Goal: Task Accomplishment & Management: Use online tool/utility

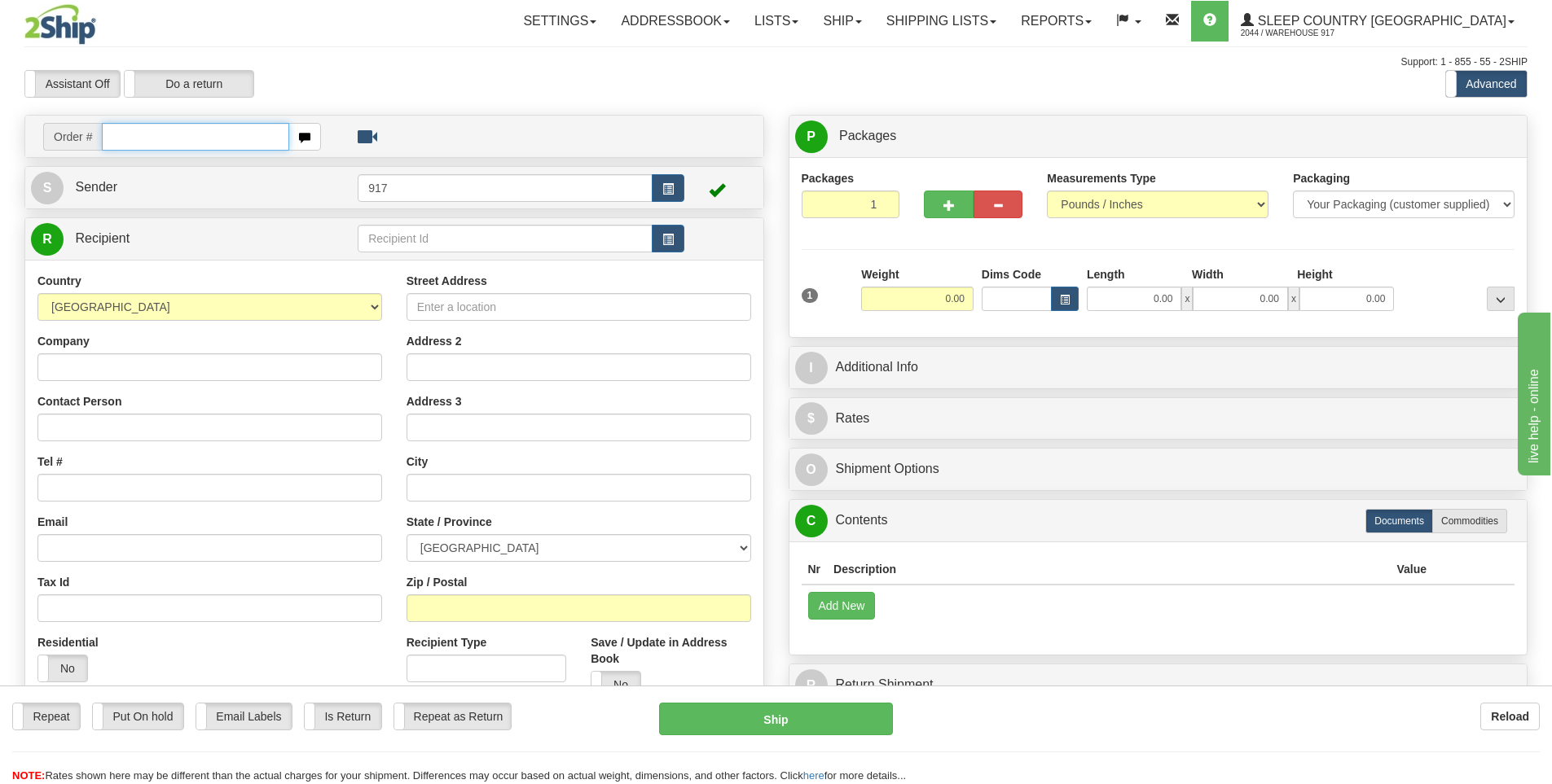
click at [213, 129] on input "text" at bounding box center [196, 137] width 188 height 27
type input "9002I"
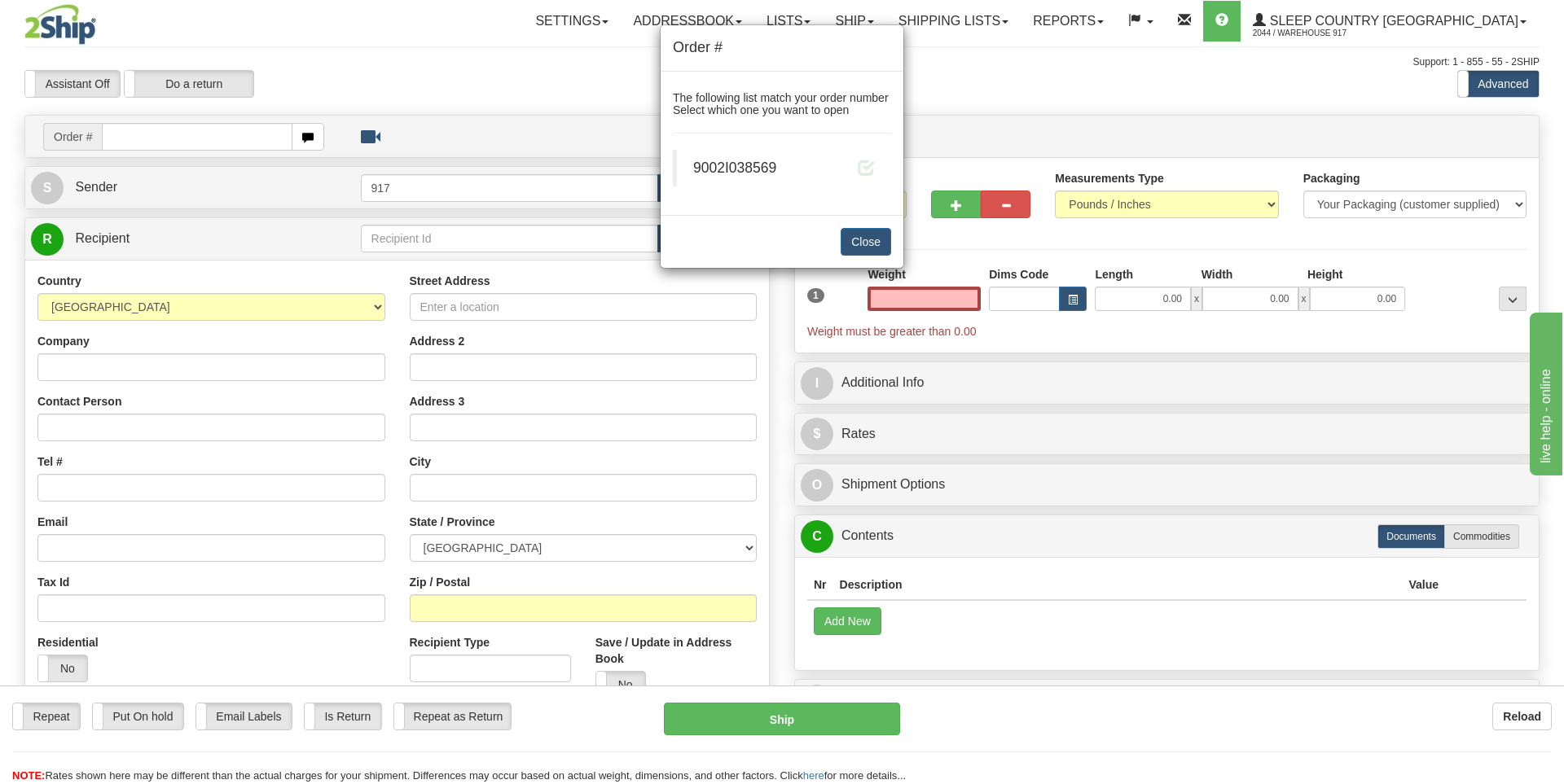
type input "0.00"
click at [960, 106] on div "Order # The following list match your order number Select which one you want to…" at bounding box center [782, 392] width 1564 height 784
click at [864, 237] on button "Close" at bounding box center [865, 241] width 50 height 27
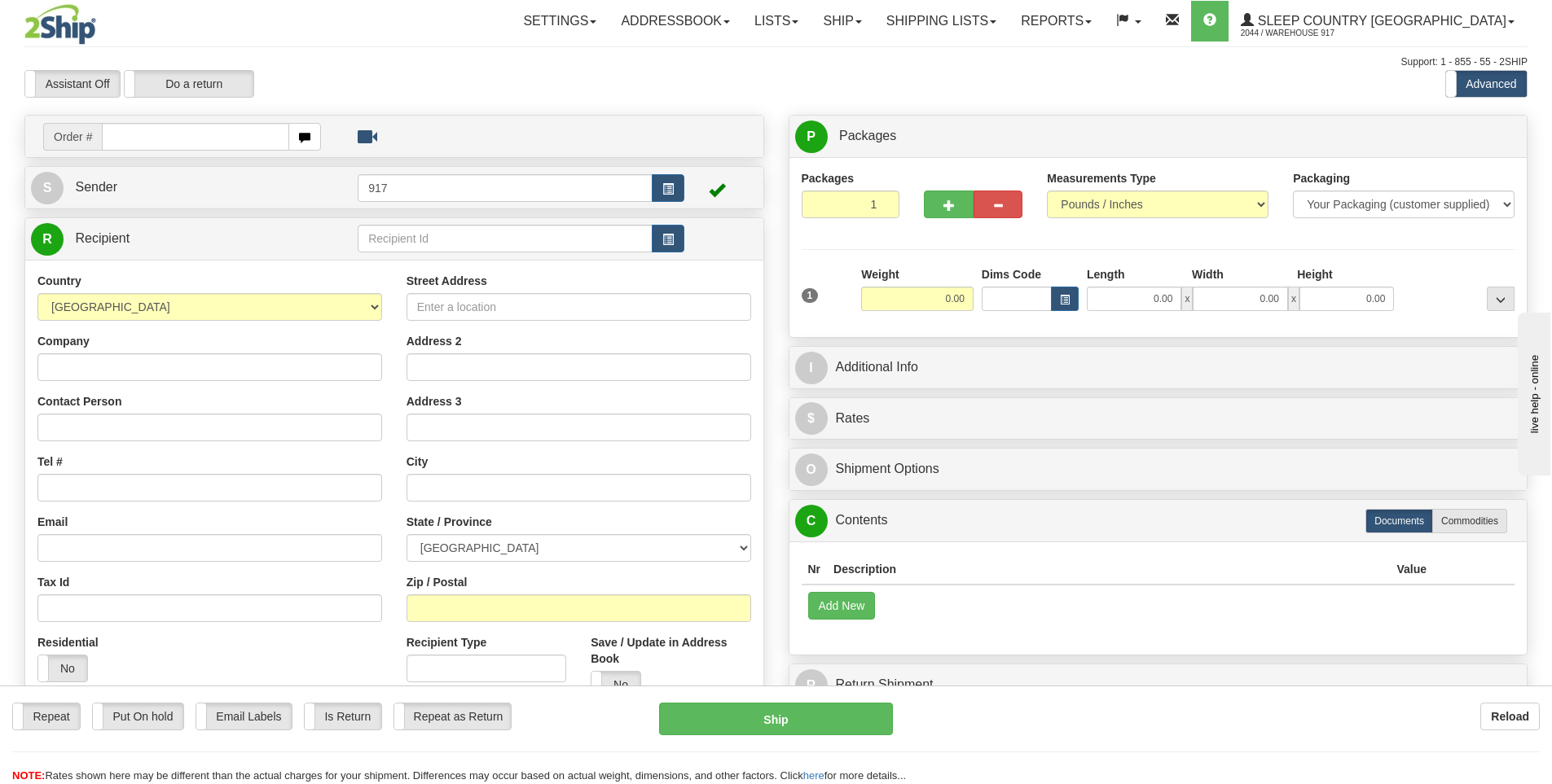
click at [165, 138] on input "text" at bounding box center [196, 137] width 188 height 27
type input "9002I038569"
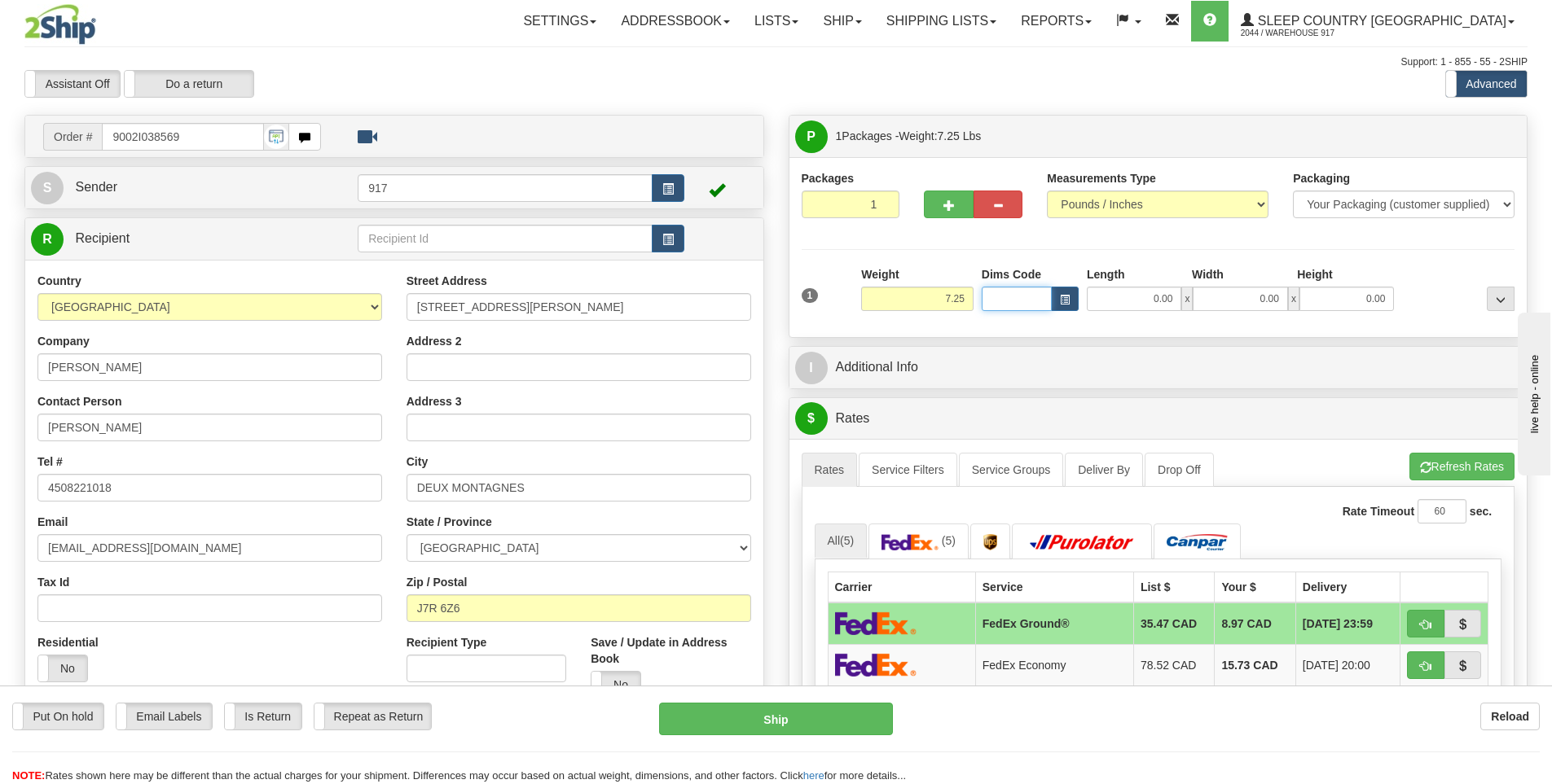
click at [1038, 304] on input "Dims Code" at bounding box center [1017, 299] width 71 height 25
click at [1138, 301] on input "0.00" at bounding box center [1133, 299] width 94 height 25
type input "21.00"
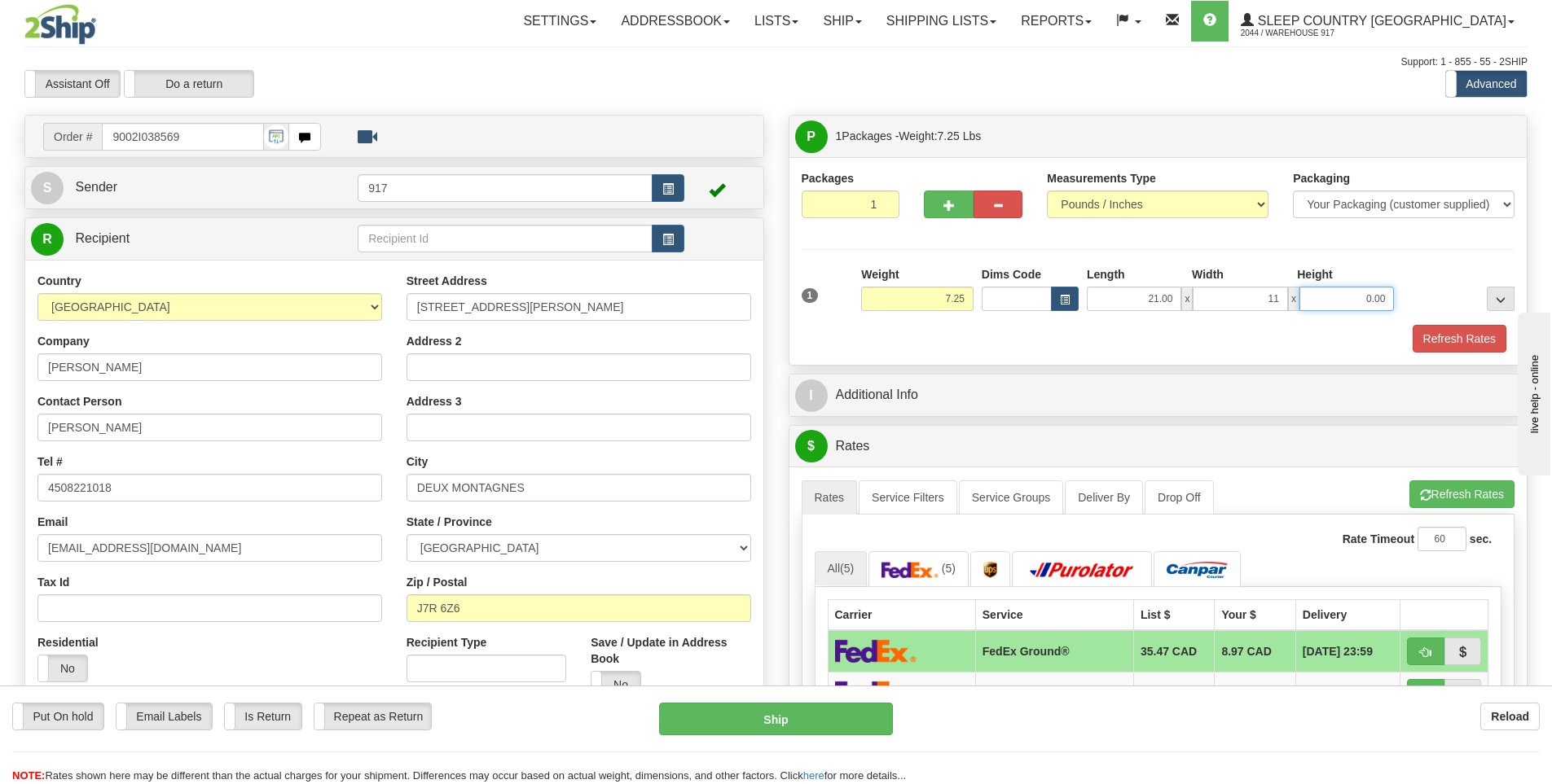
type input "11.00"
click at [1473, 344] on button "Refresh Rates" at bounding box center [1459, 338] width 93 height 27
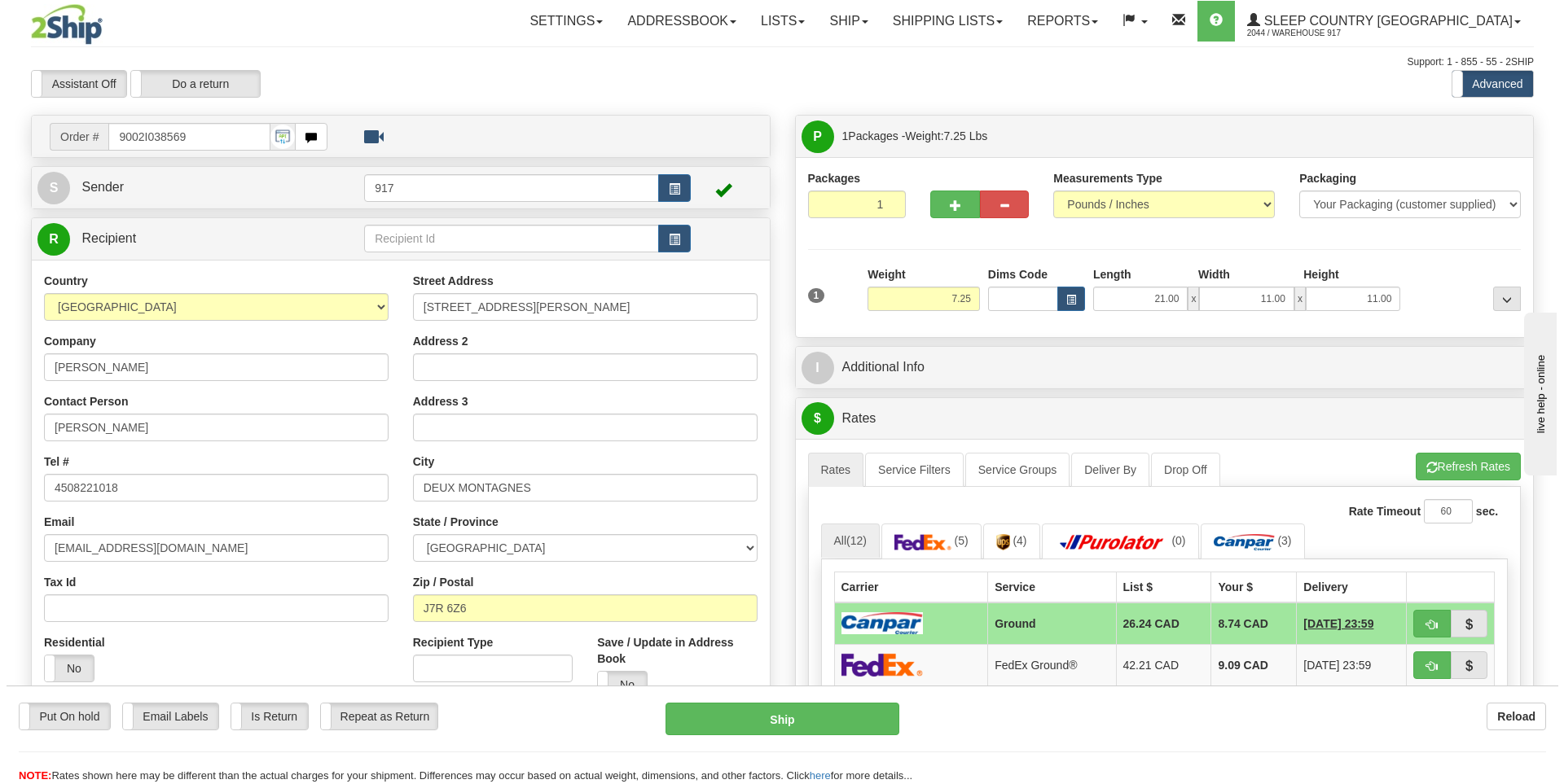
scroll to position [244, 0]
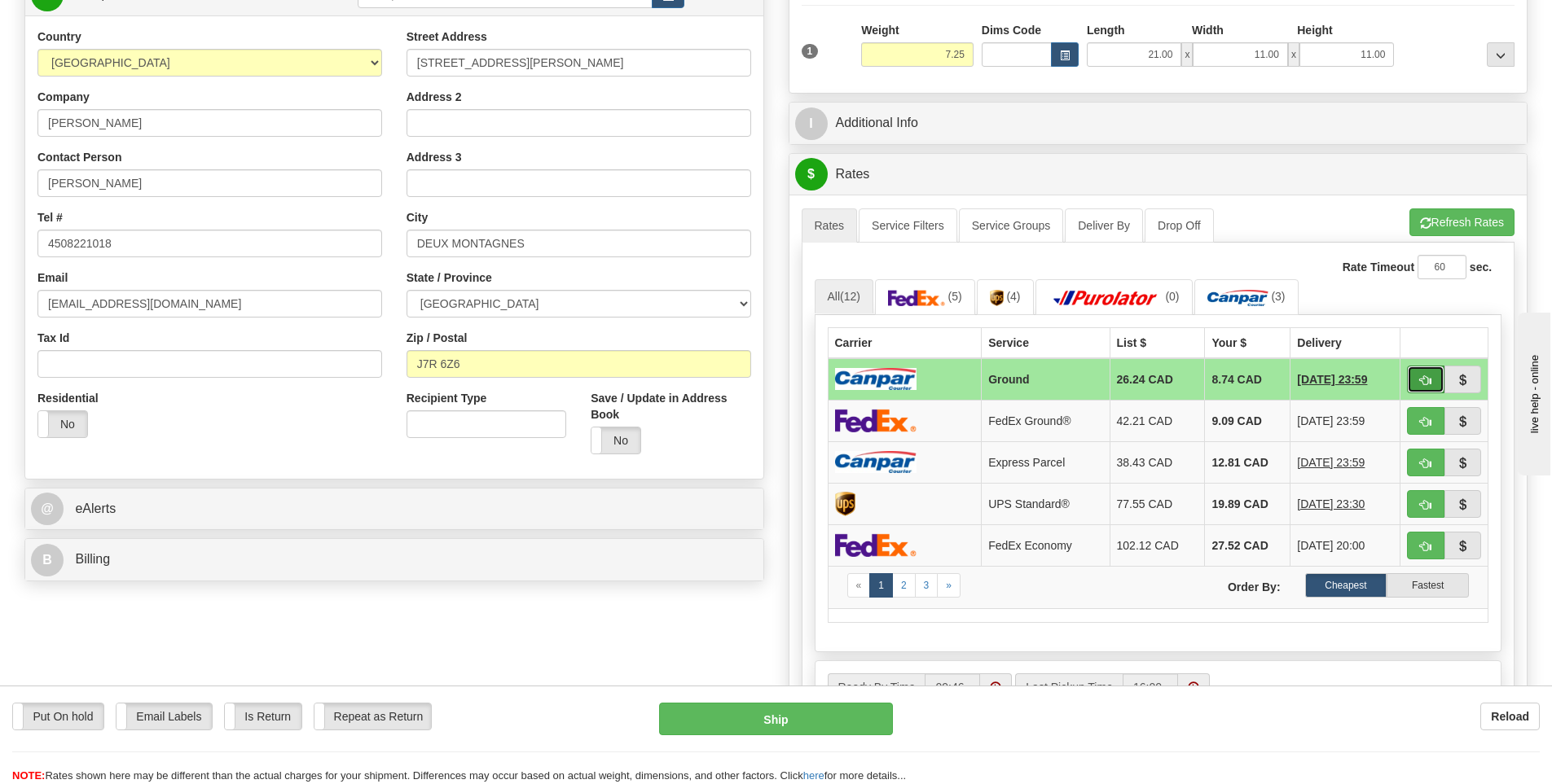
click at [1429, 379] on span "button" at bounding box center [1425, 381] width 11 height 11
type input "1"
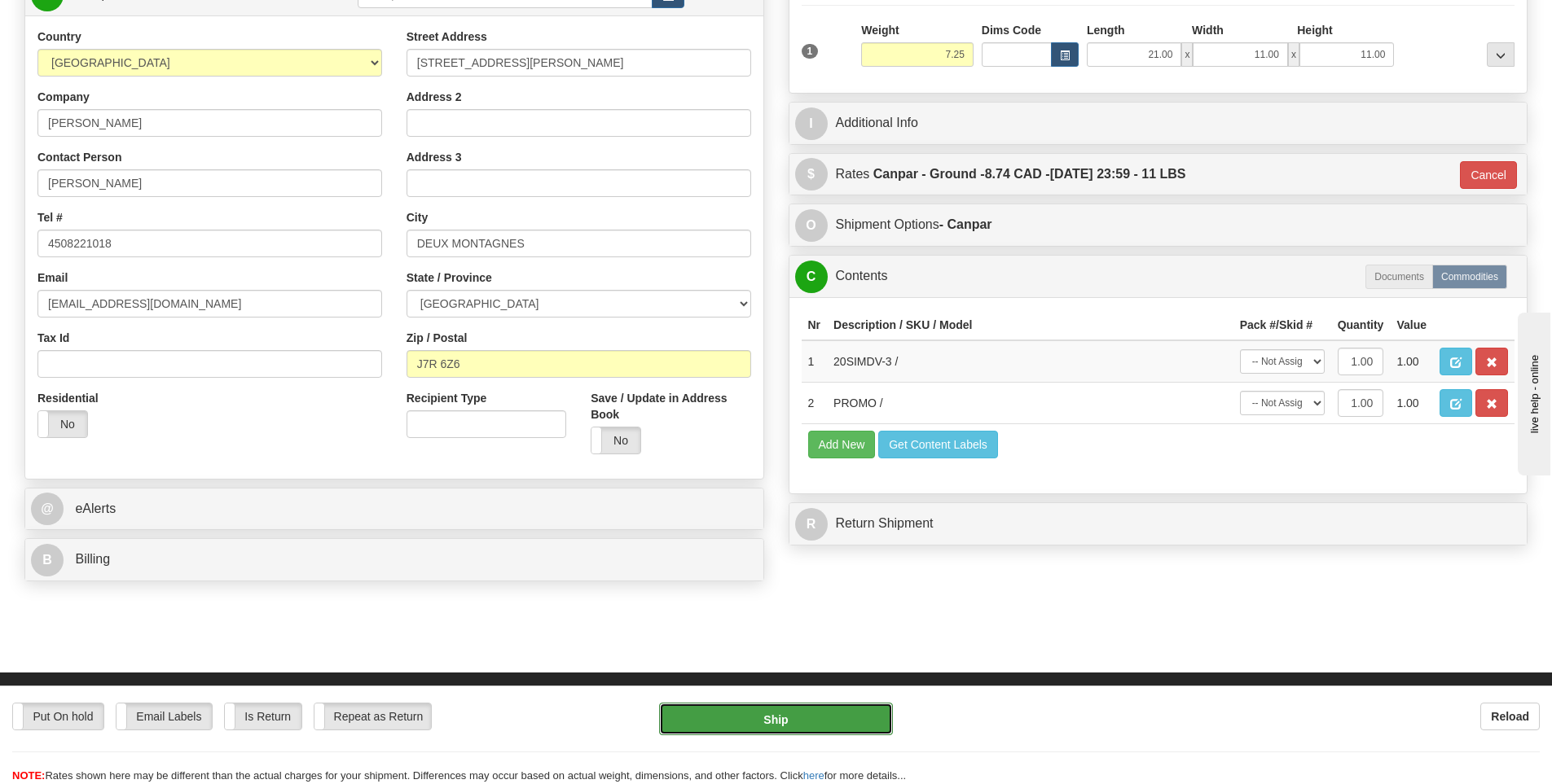
click at [856, 707] on button "Ship" at bounding box center [776, 719] width 234 height 33
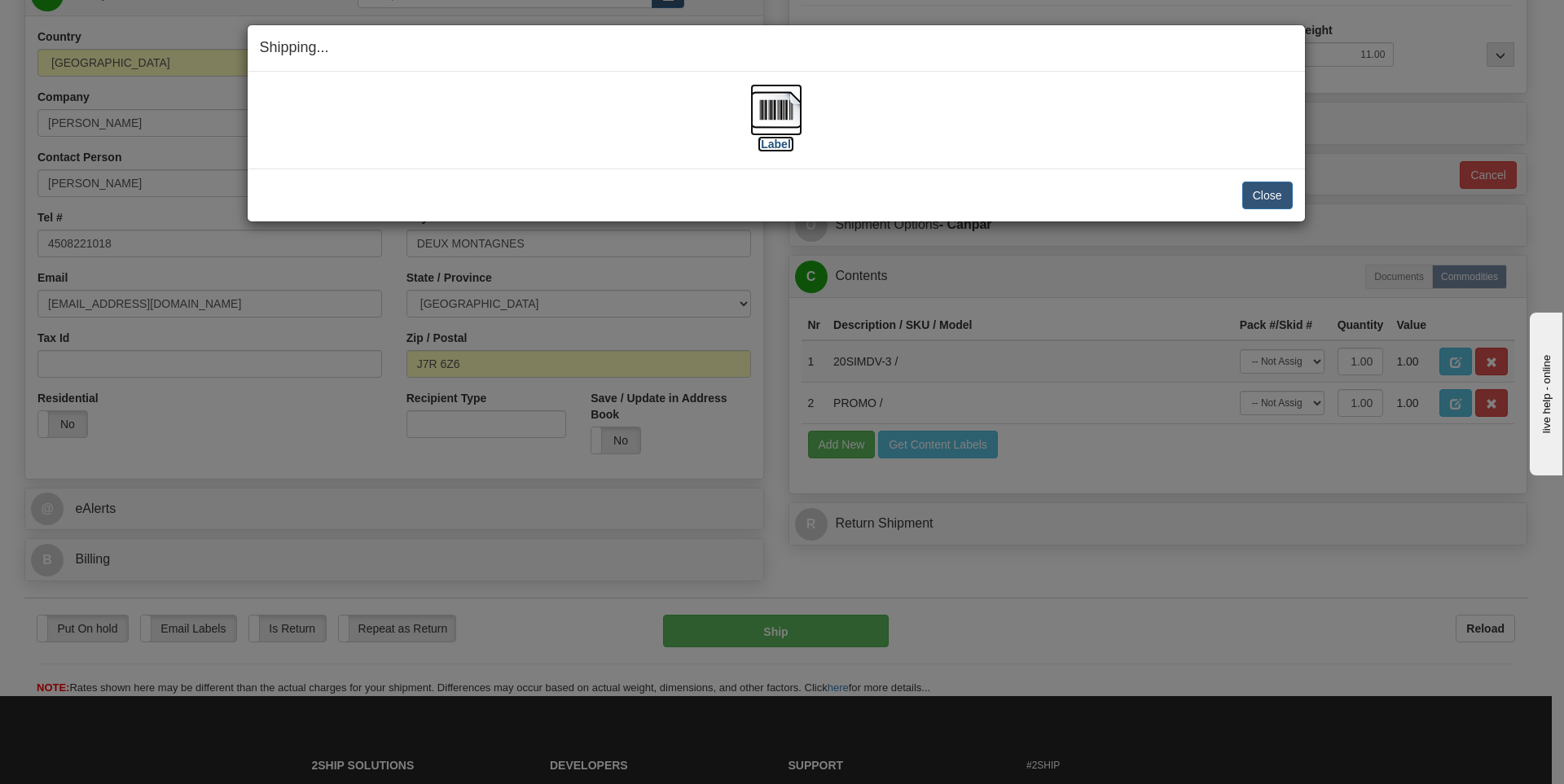
click at [771, 142] on label "[Label]" at bounding box center [776, 144] width 38 height 16
click at [1266, 200] on button "Close" at bounding box center [1267, 195] width 50 height 27
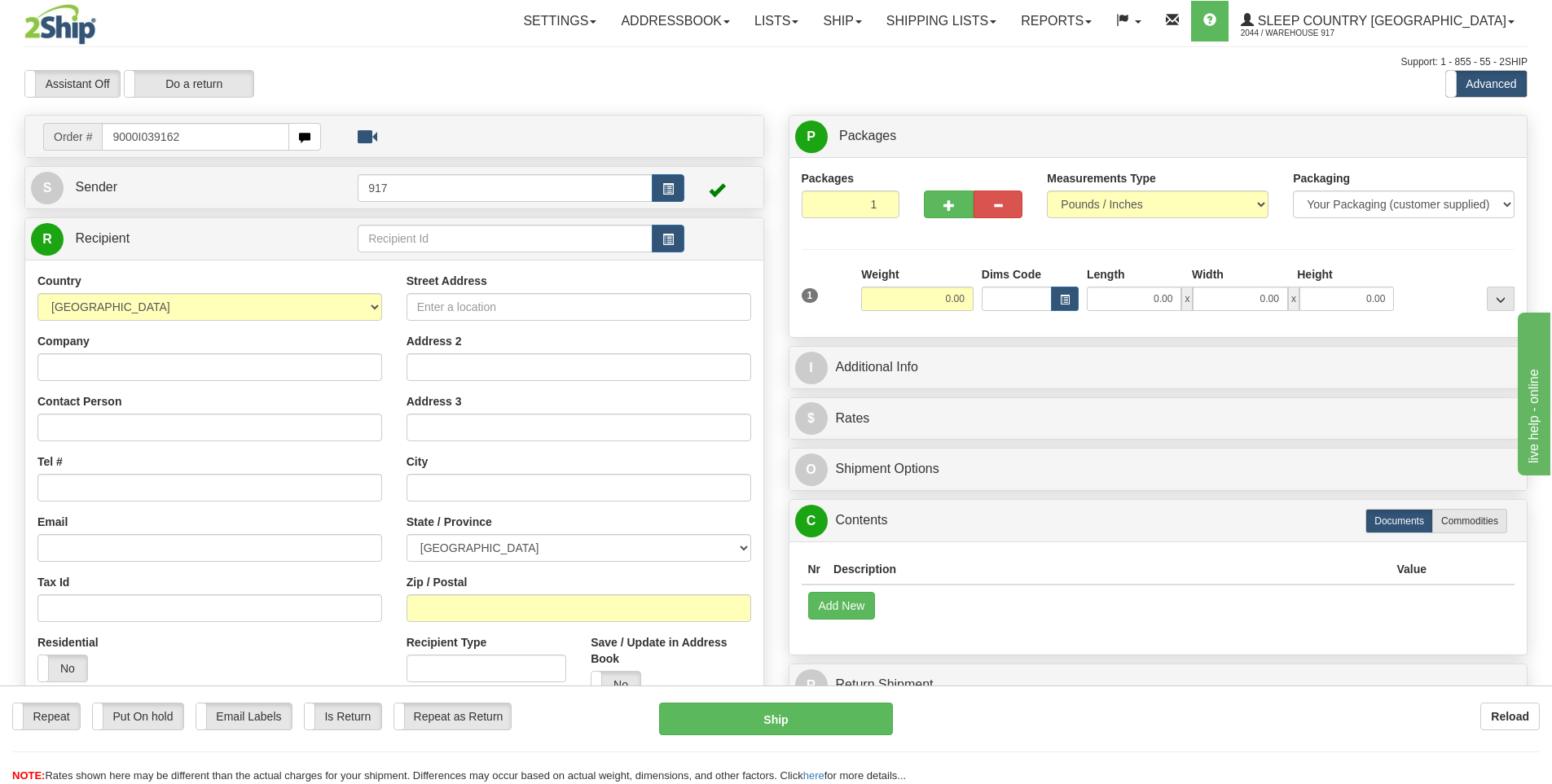
type input "9000I039162"
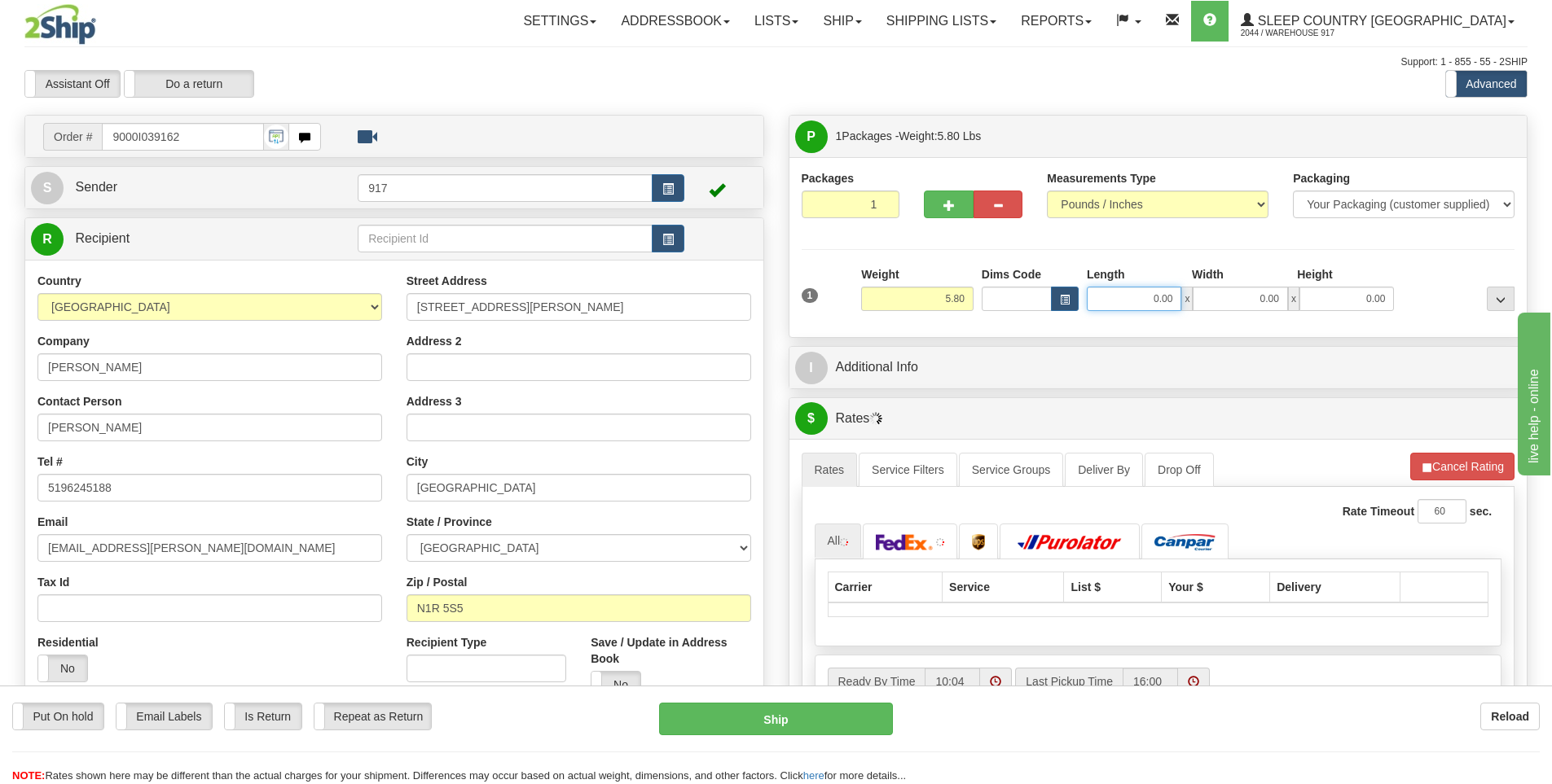
click at [1167, 300] on input "0.00" at bounding box center [1133, 299] width 94 height 25
type input "16.00"
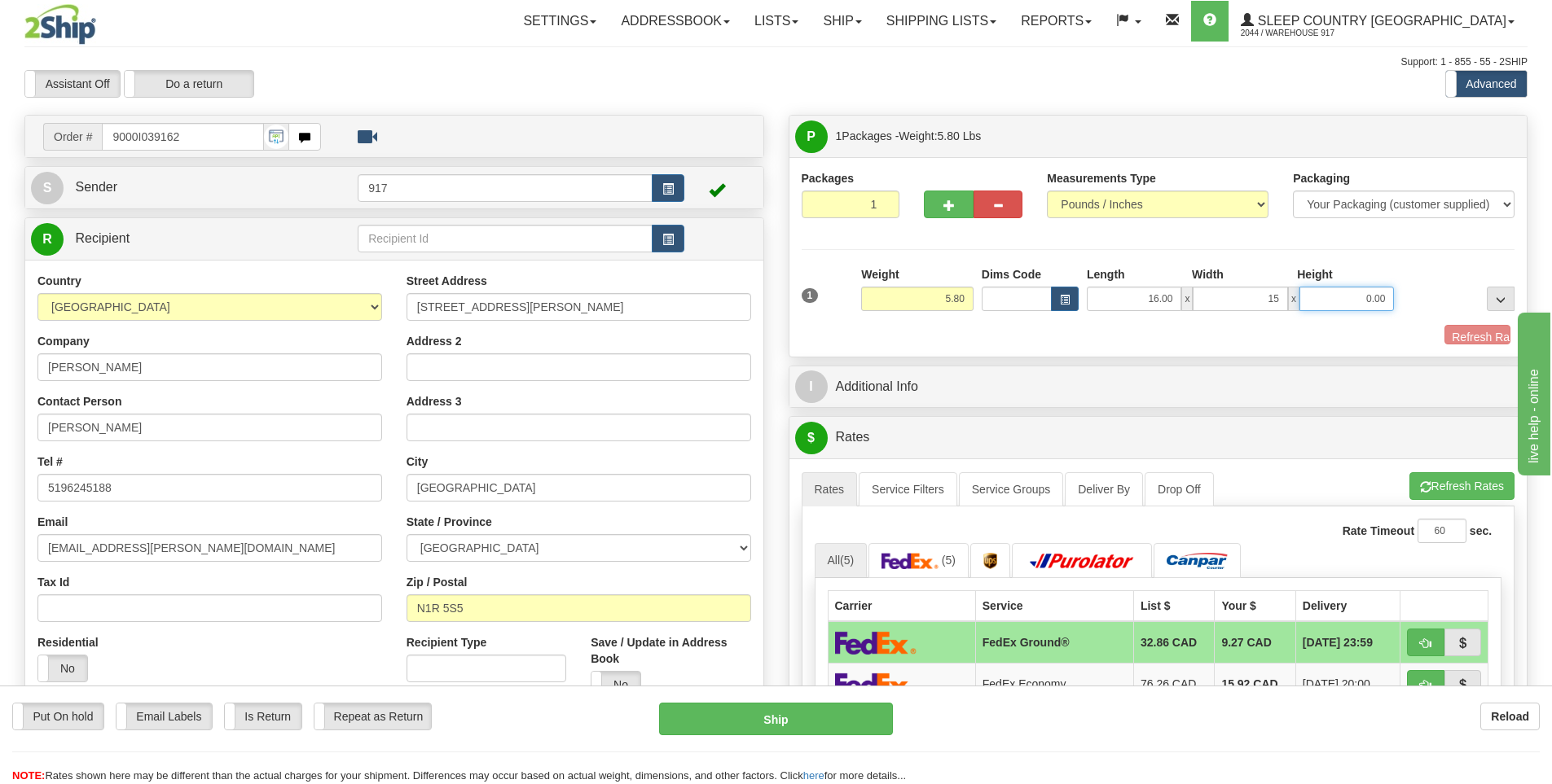
type input "15.00"
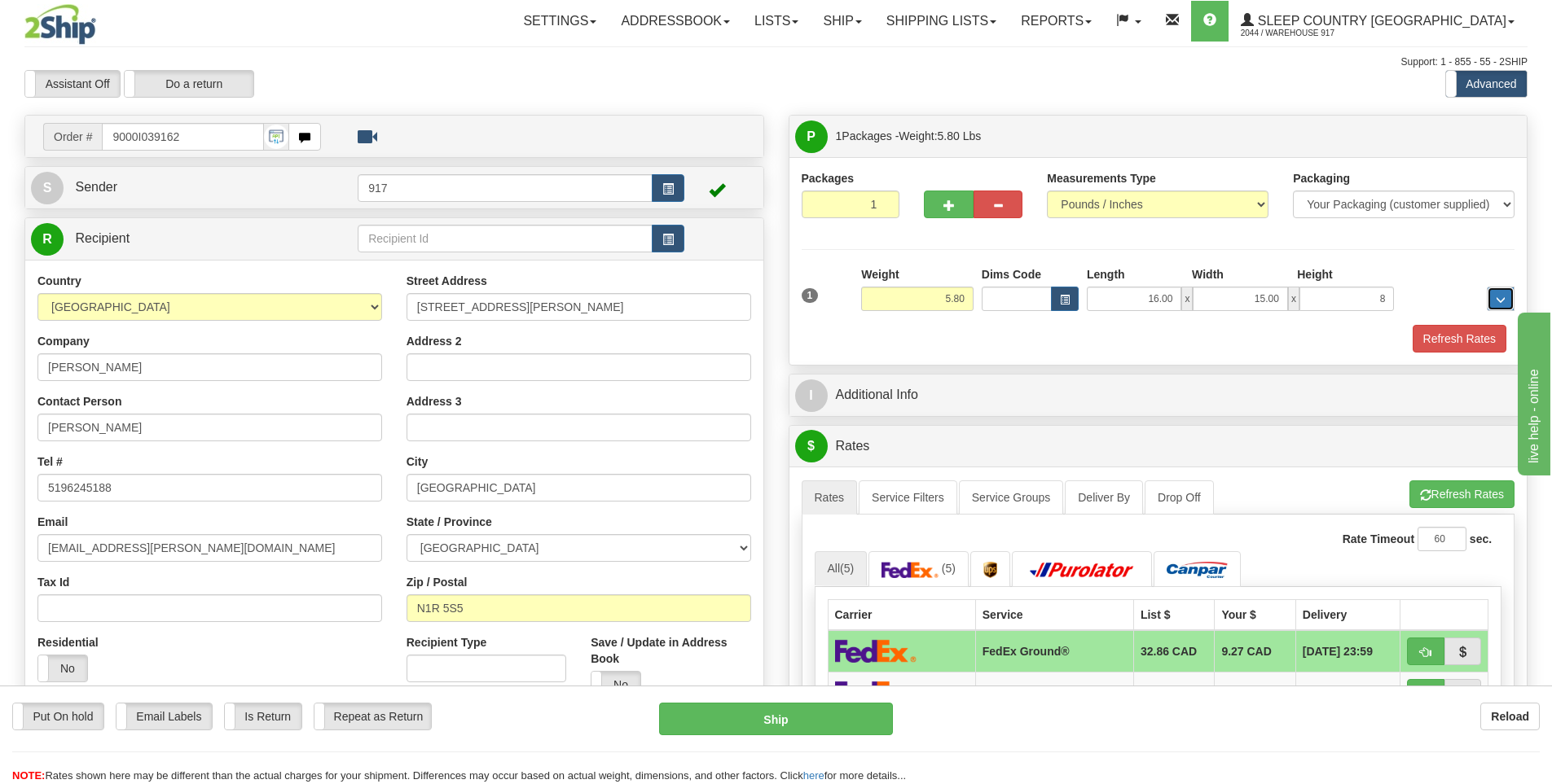
type input "8.00"
click at [1460, 346] on button "Refresh Rates" at bounding box center [1459, 338] width 93 height 27
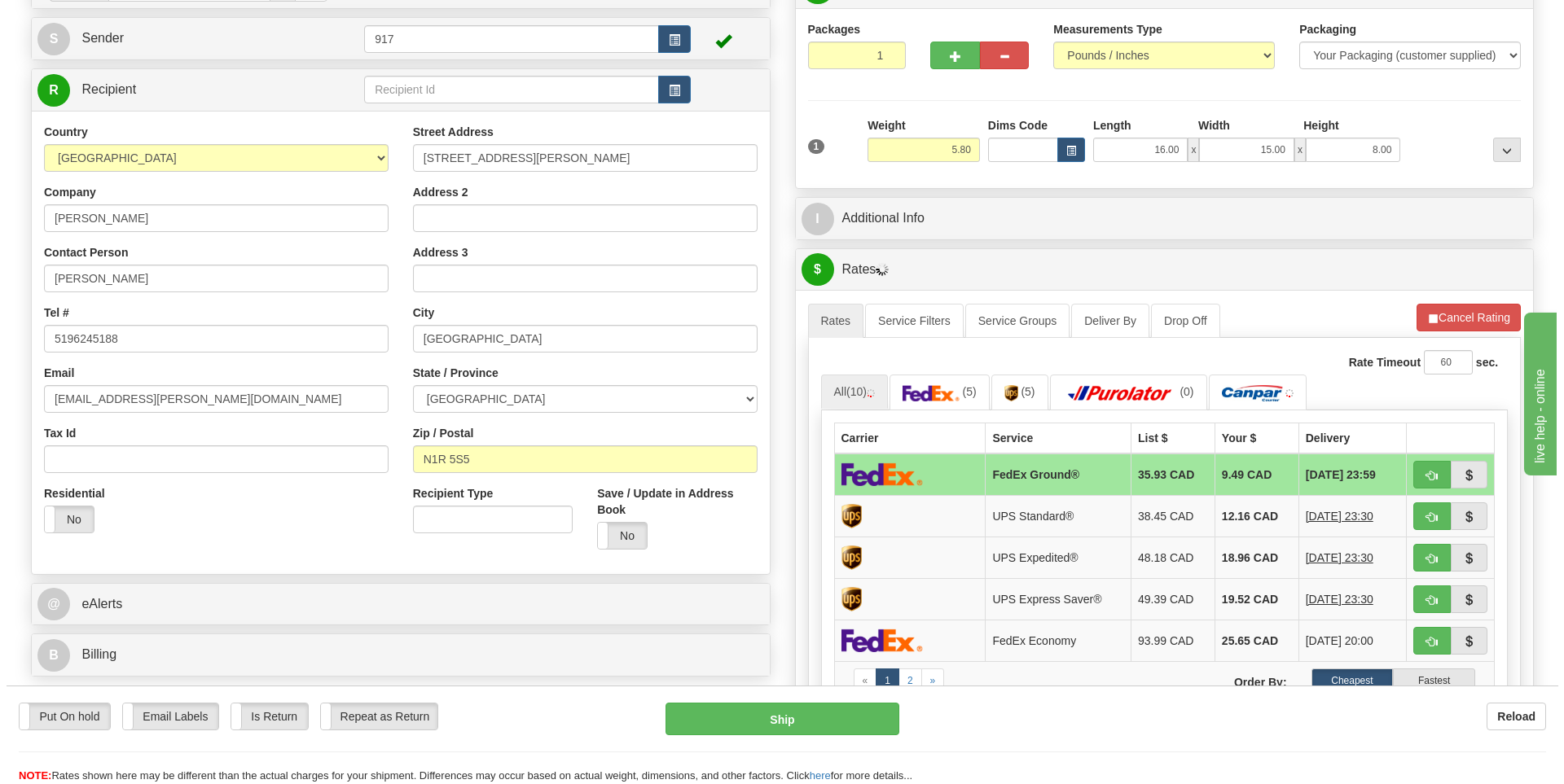
scroll to position [163, 0]
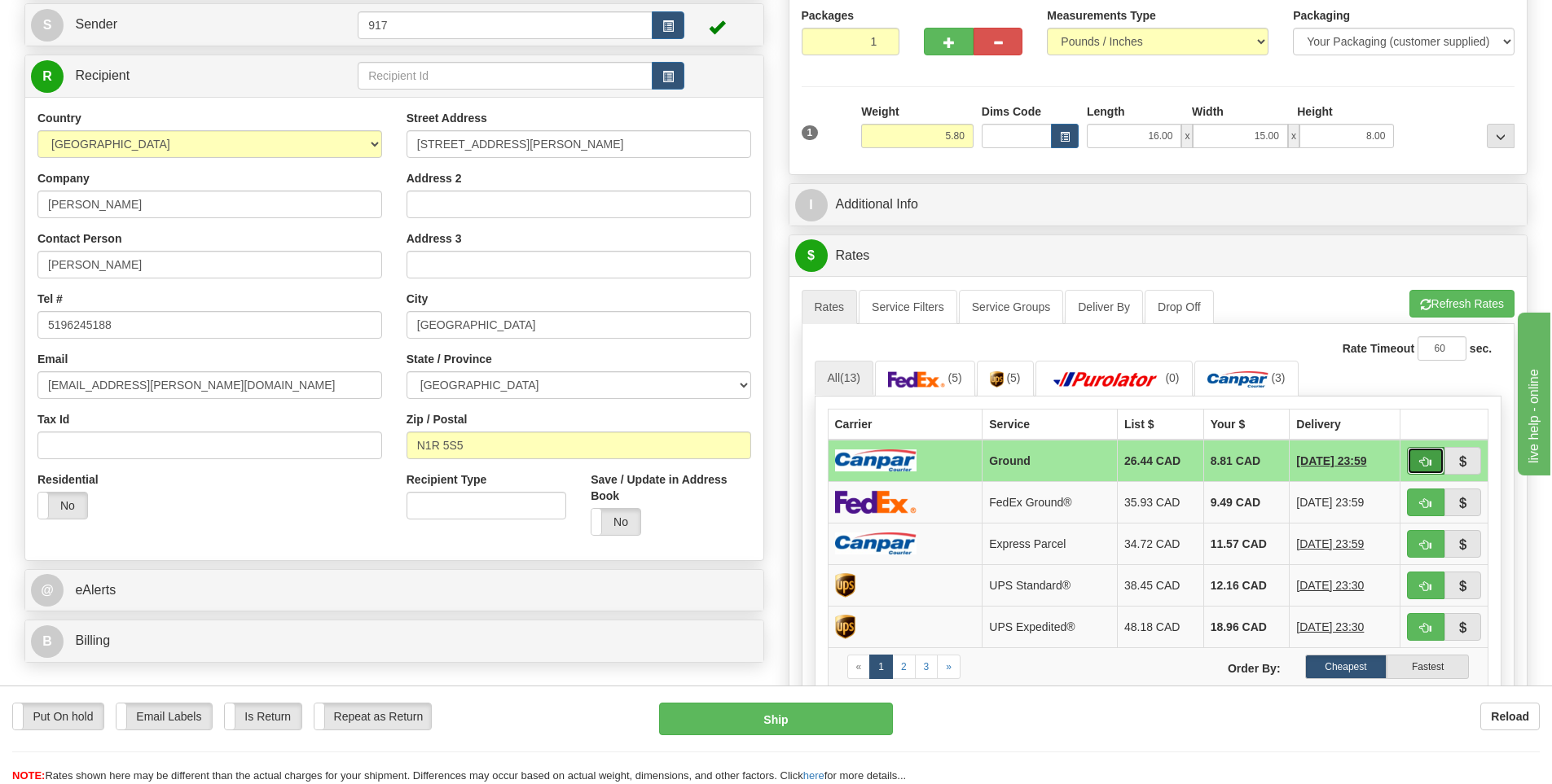
click at [1415, 469] on button "button" at bounding box center [1426, 461] width 38 height 27
type input "1"
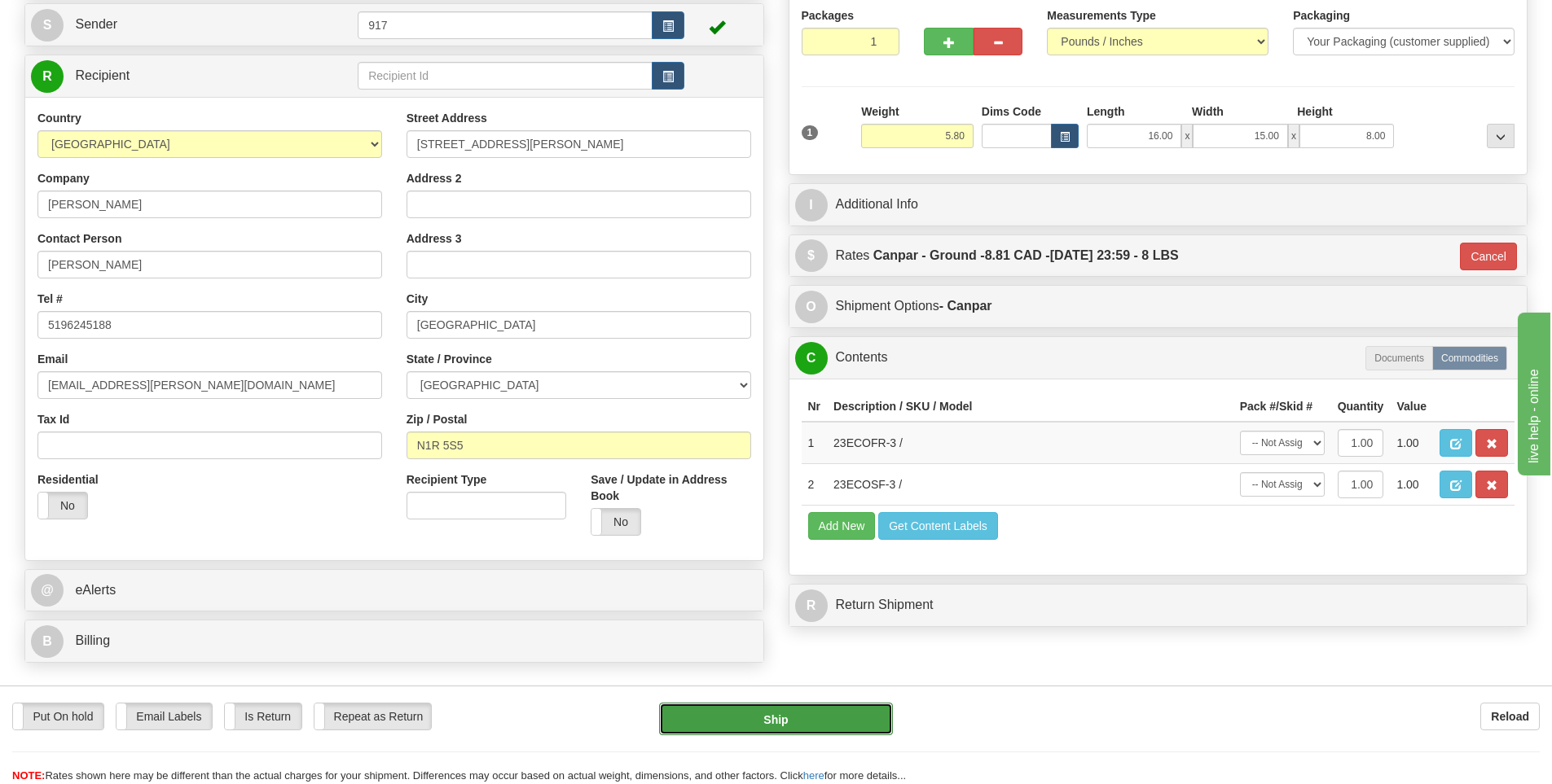
click at [827, 728] on button "Ship" at bounding box center [776, 719] width 234 height 33
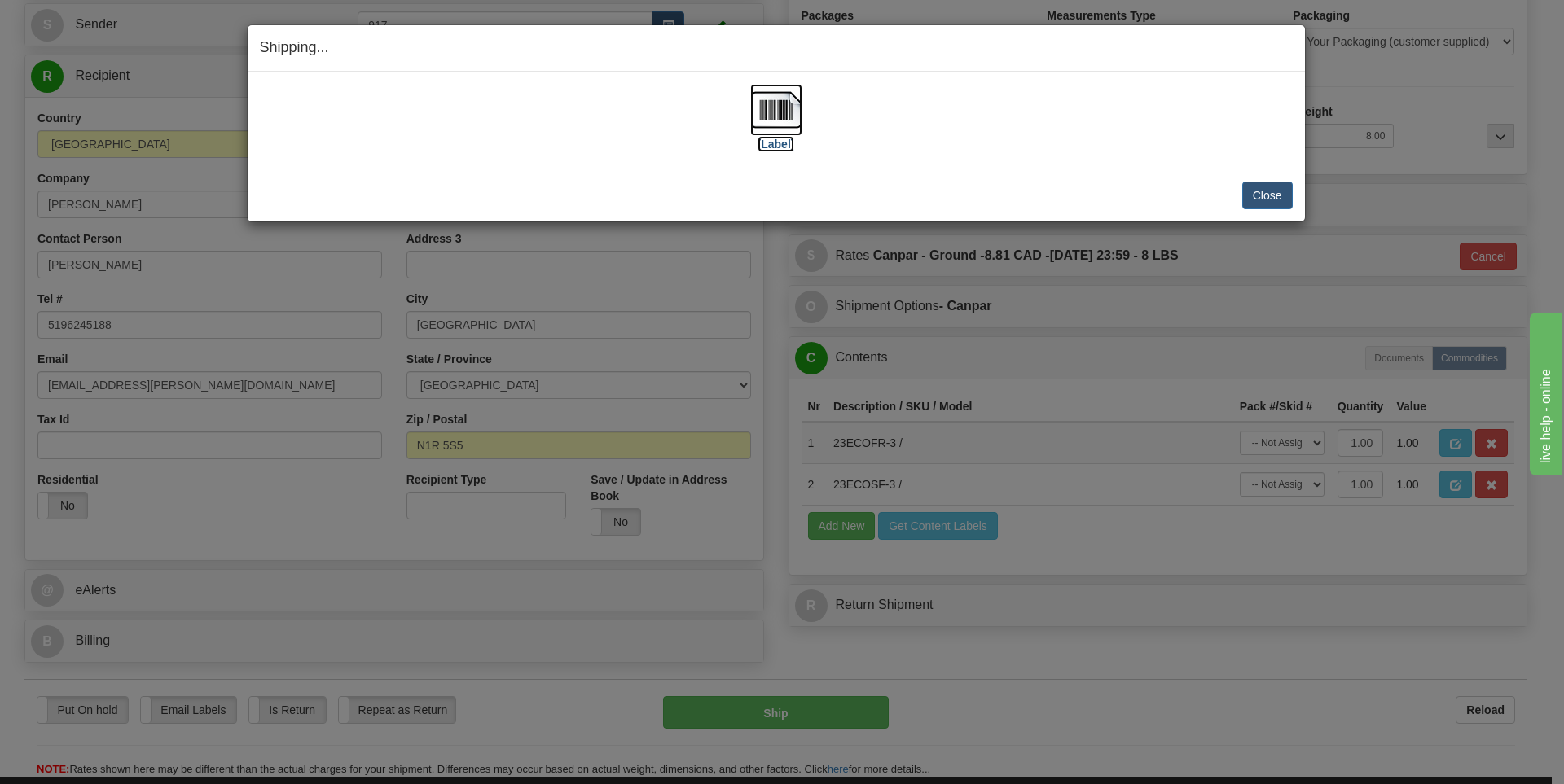
click at [770, 144] on label "[Label]" at bounding box center [776, 144] width 38 height 16
click at [1264, 193] on button "Close" at bounding box center [1267, 195] width 50 height 27
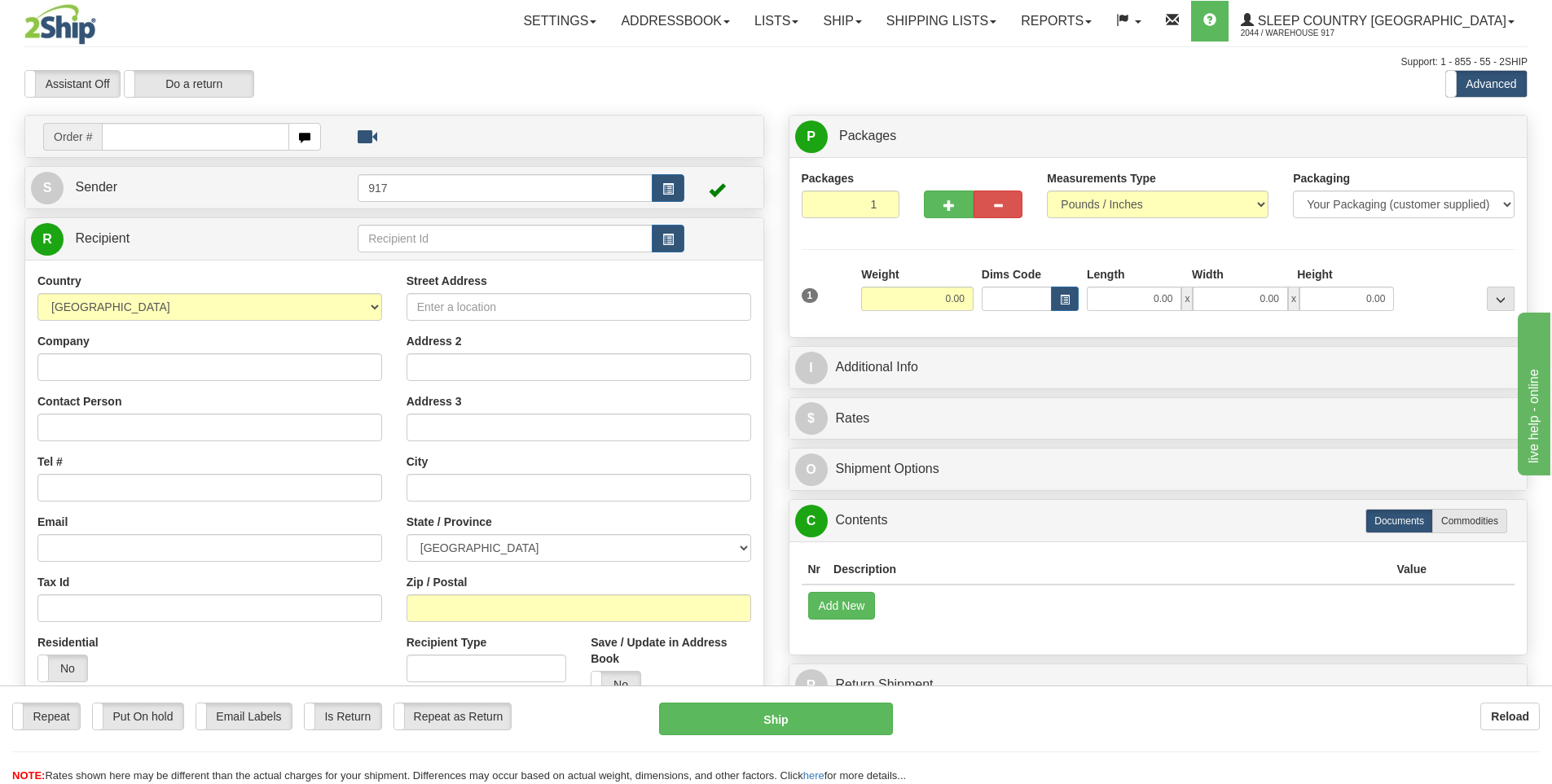
click at [167, 136] on input "text" at bounding box center [196, 137] width 188 height 27
type input "5900I038590"
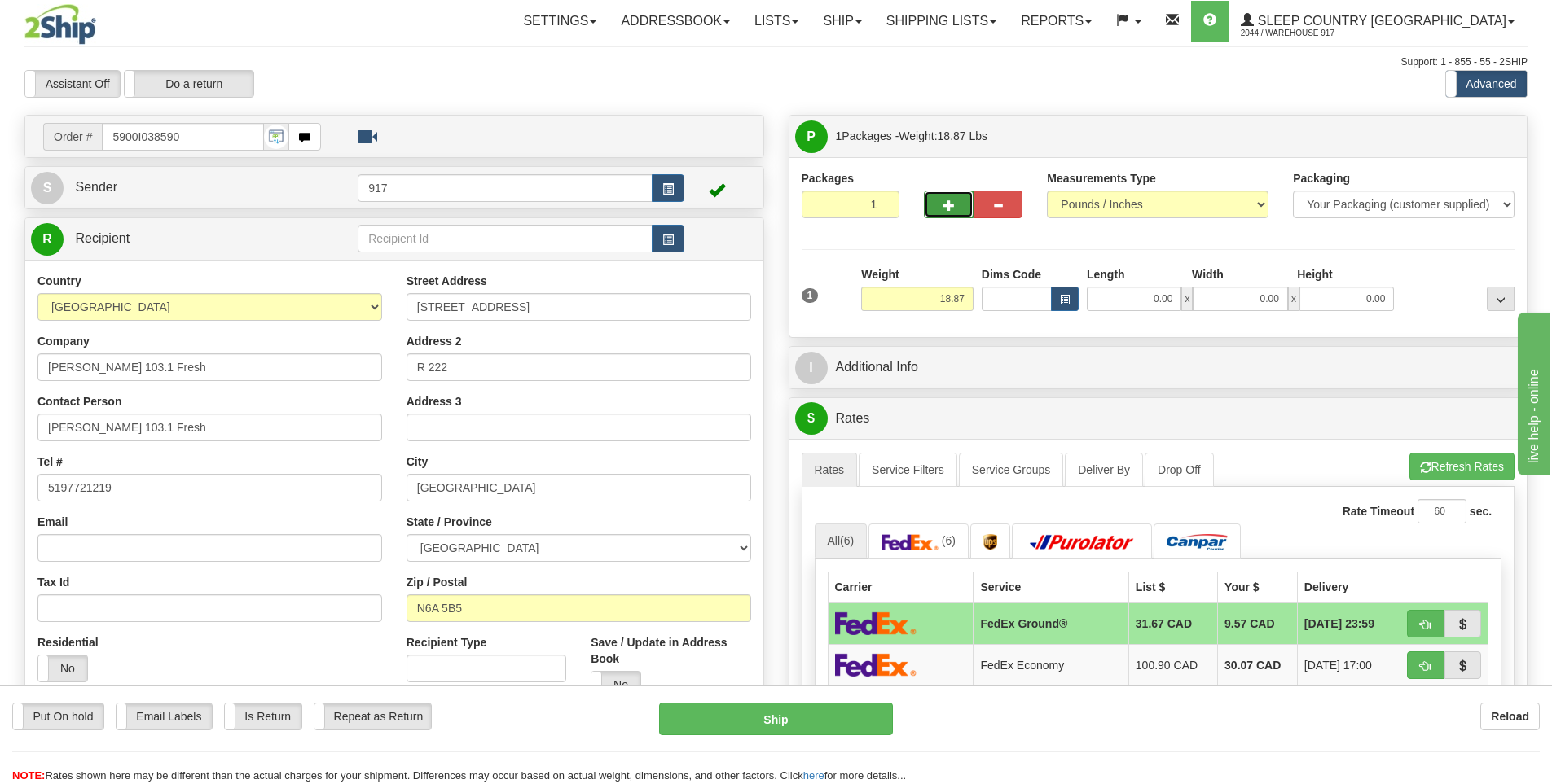
click at [939, 211] on button "button" at bounding box center [947, 203] width 48 height 27
type input "2"
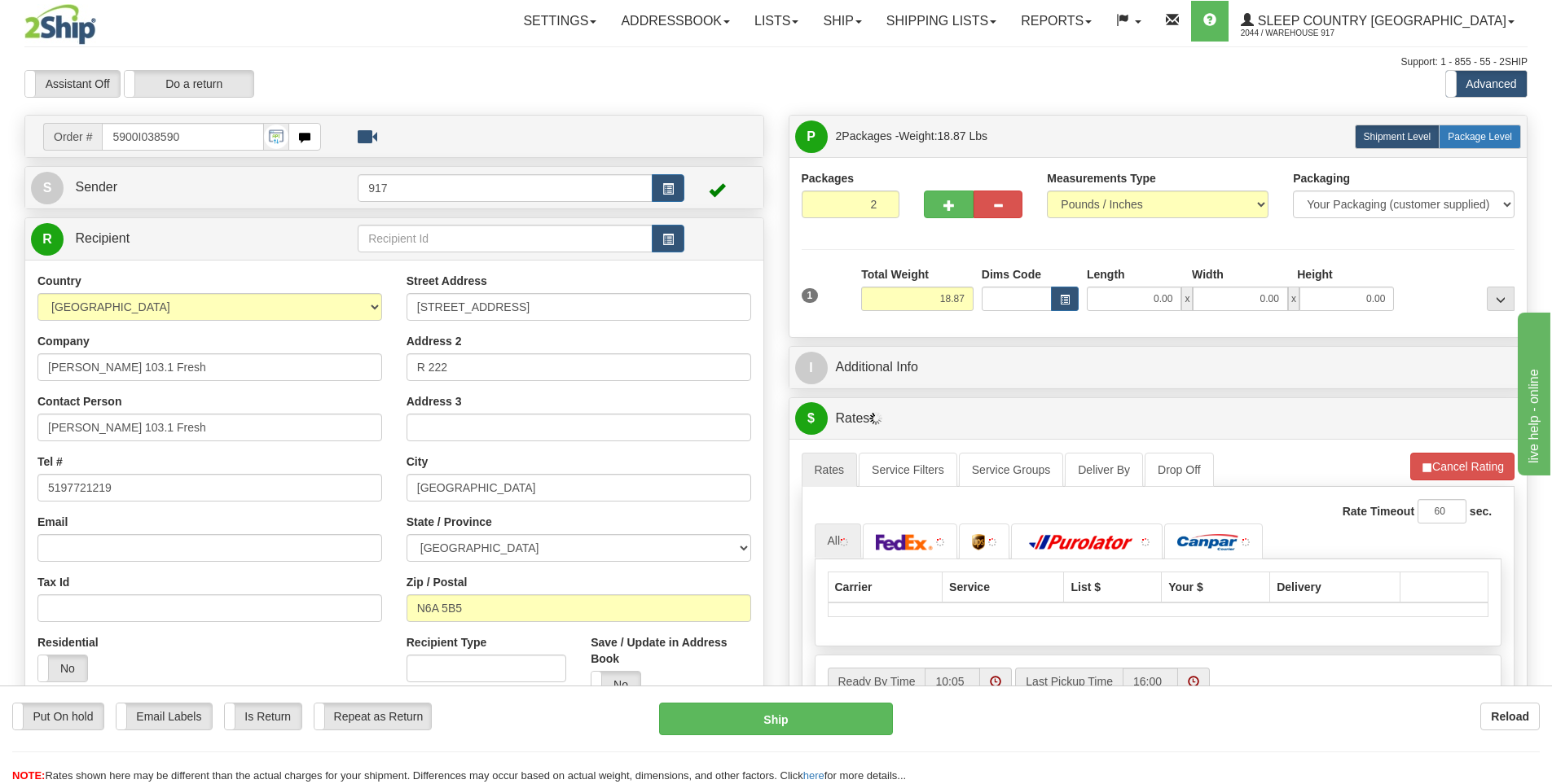
click at [1459, 131] on span "Package Level" at bounding box center [1480, 137] width 64 height 11
radio input "true"
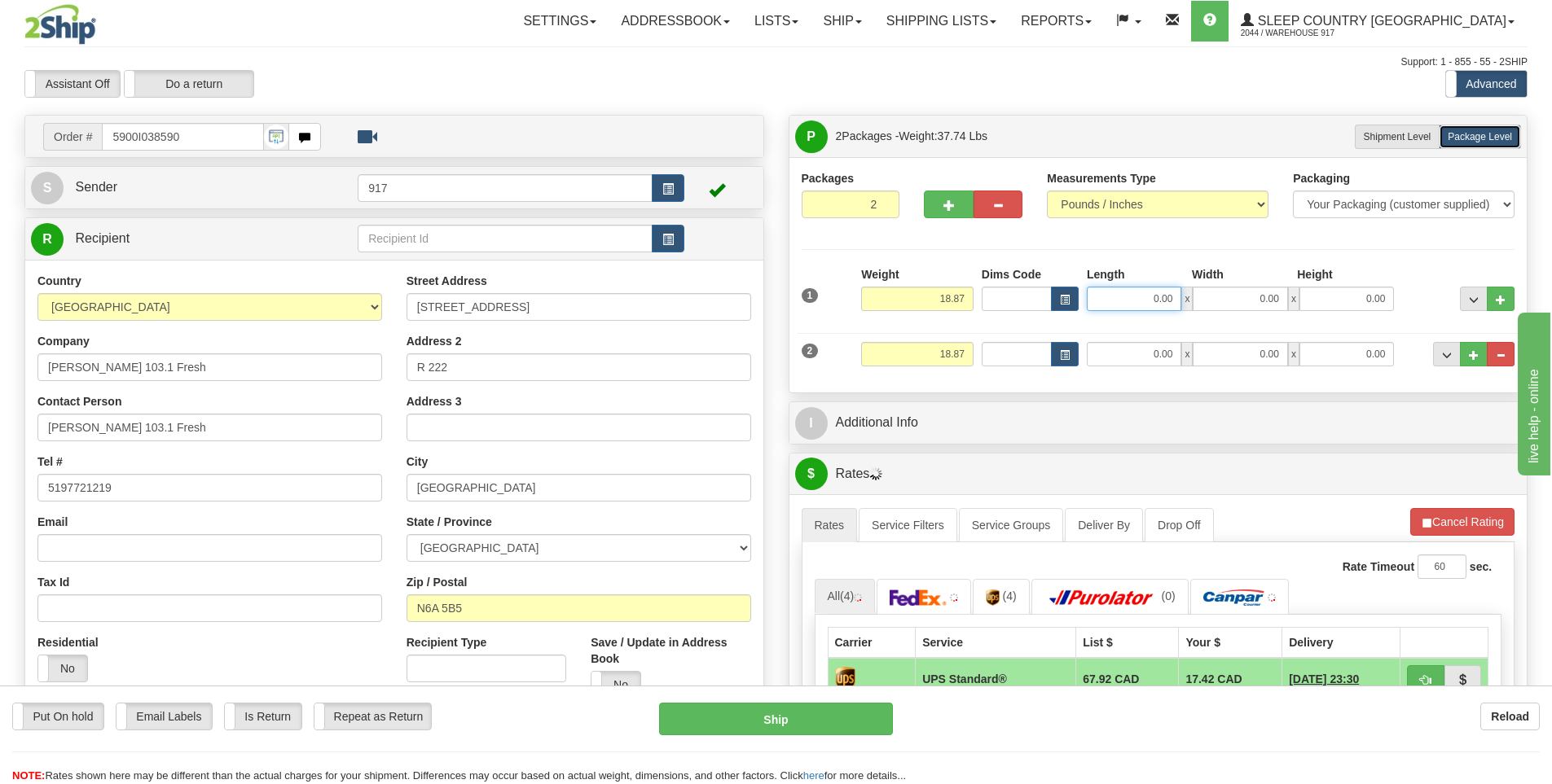
click at [1173, 289] on input "0.00" at bounding box center [1133, 299] width 94 height 25
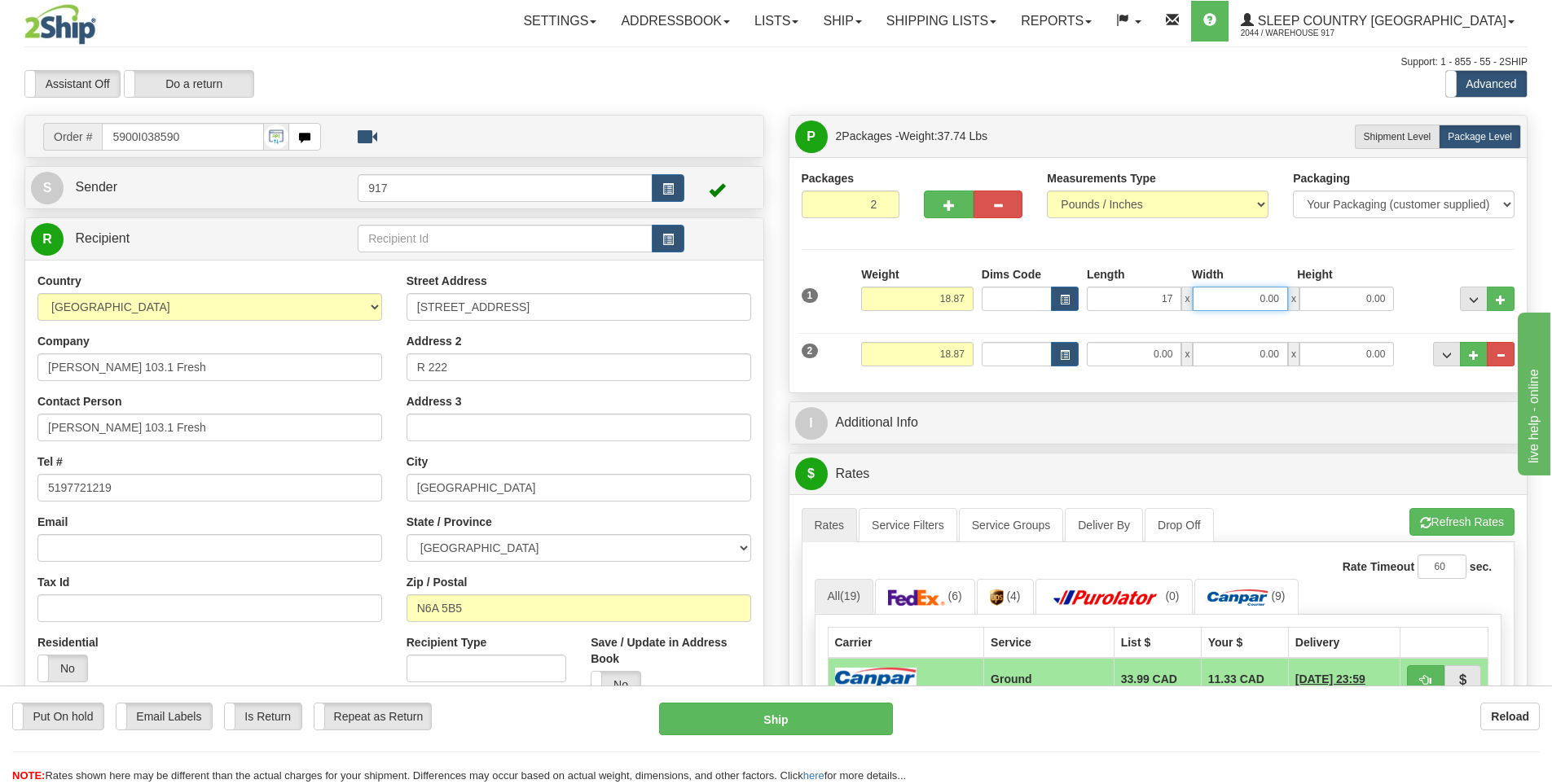
type input "17.00"
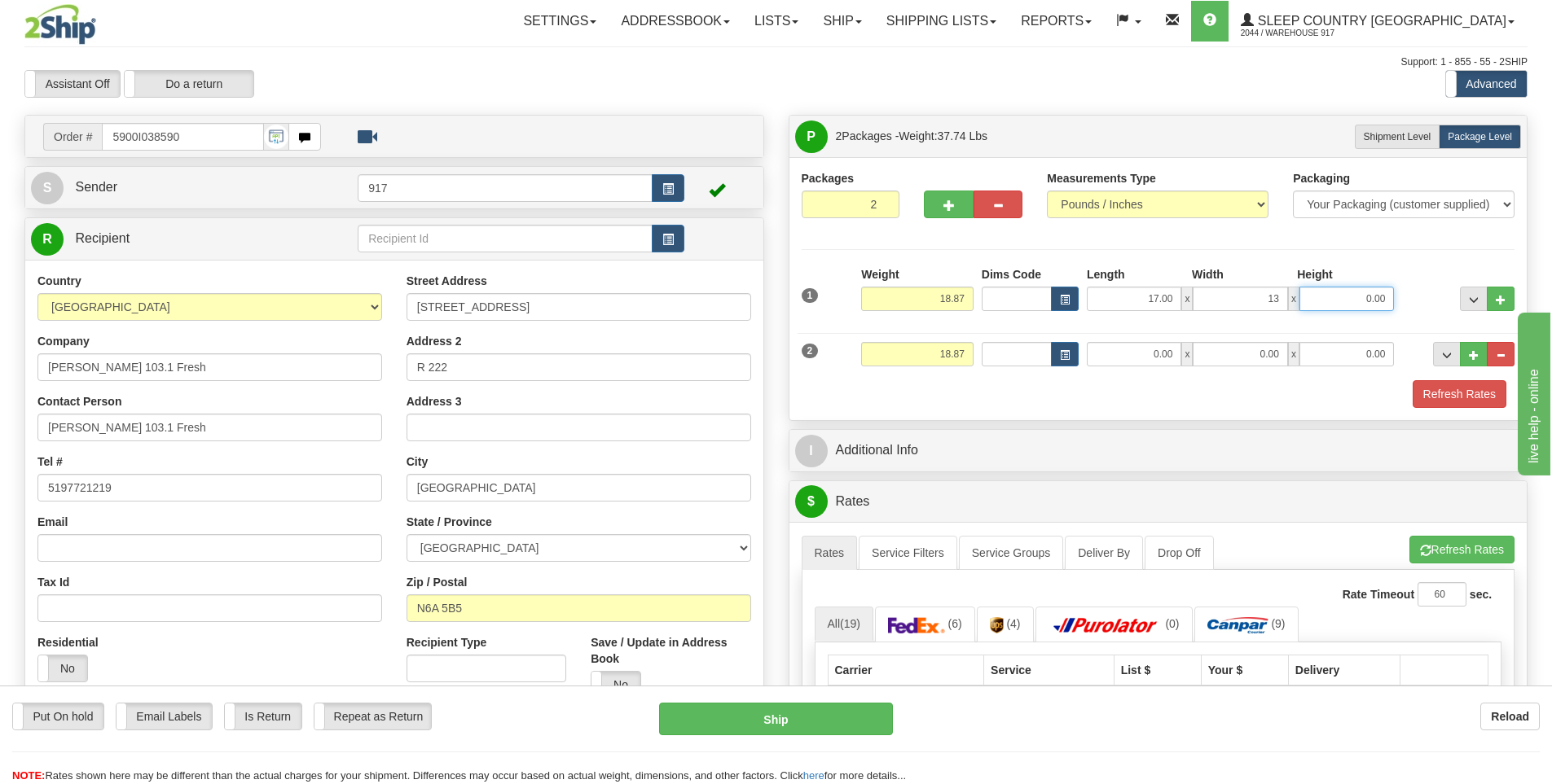
type input "13.00"
type input "6.00"
click at [1173, 357] on input "0.00" at bounding box center [1133, 354] width 94 height 25
type input "22.00"
type input "17.00"
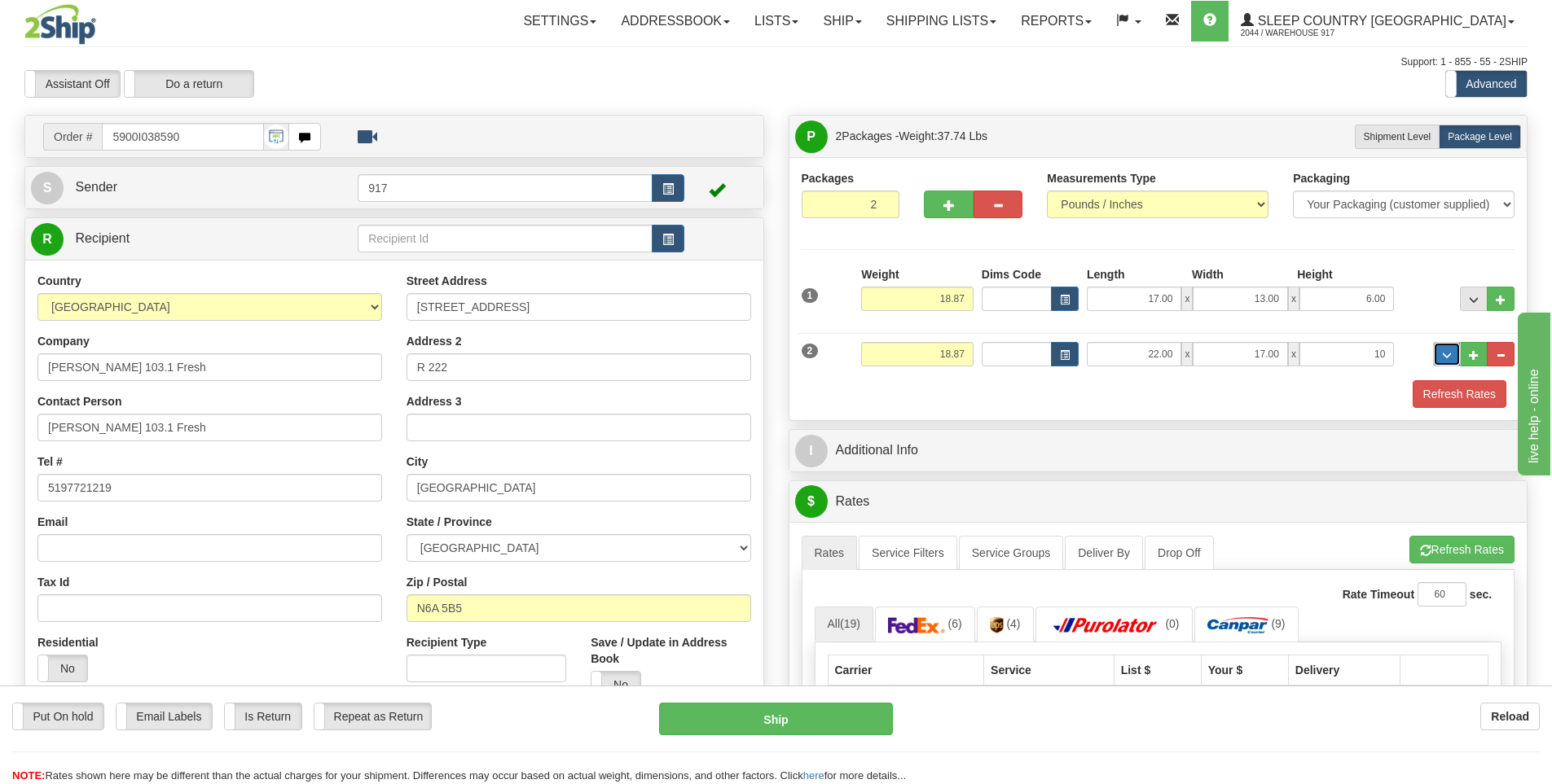
type input "10.00"
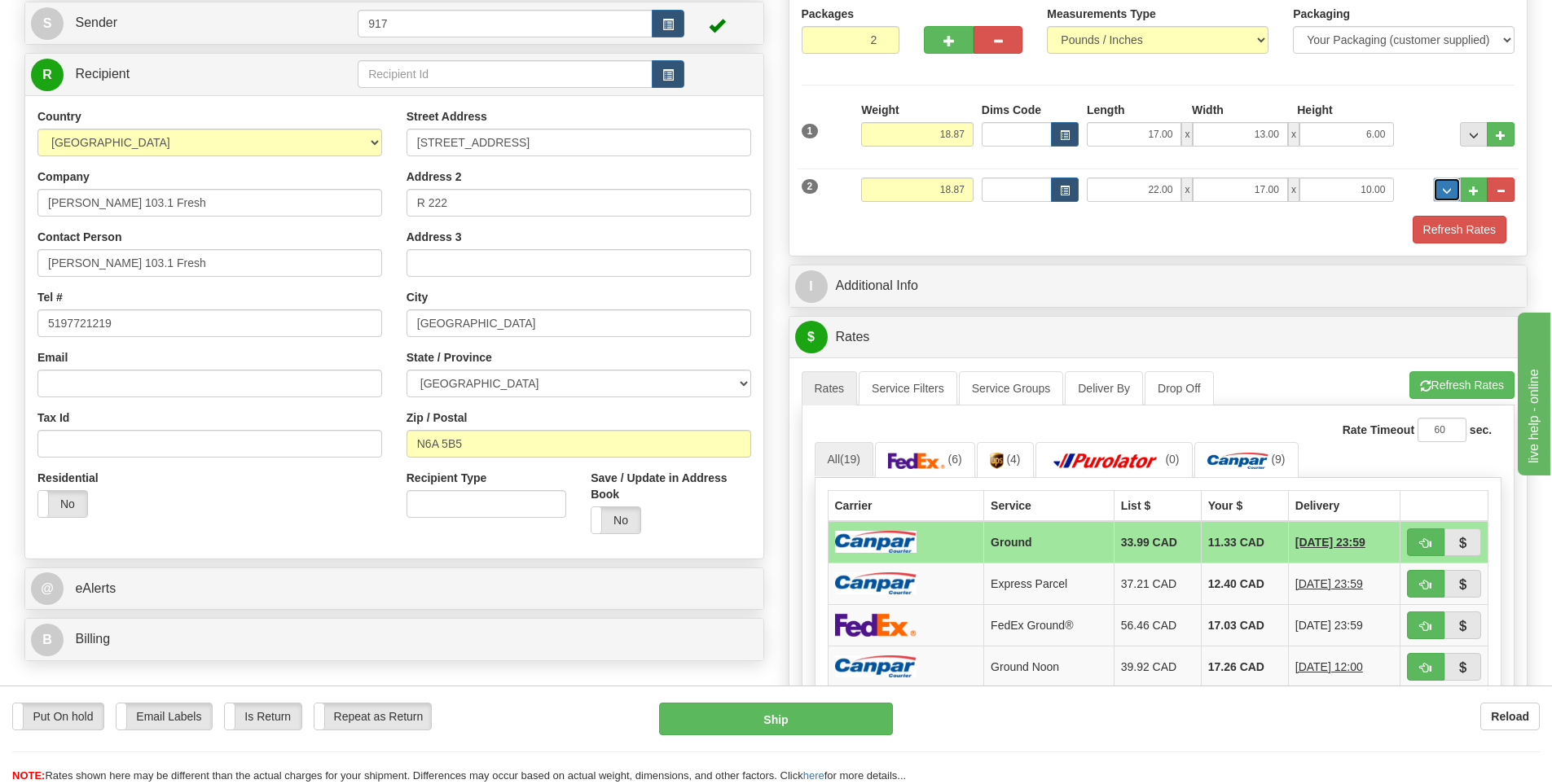
scroll to position [163, 0]
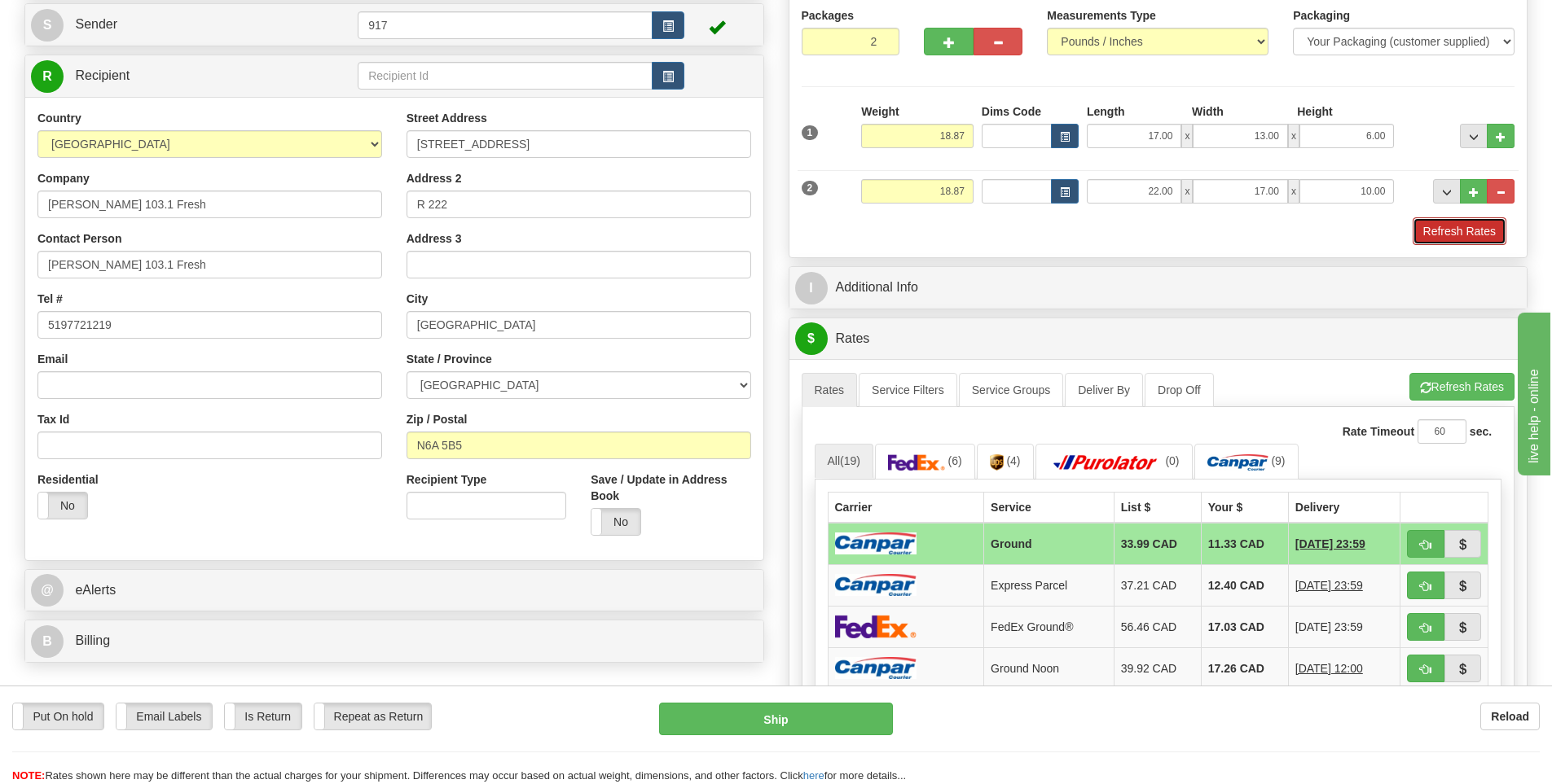
click at [1470, 234] on button "Refresh Rates" at bounding box center [1459, 231] width 93 height 27
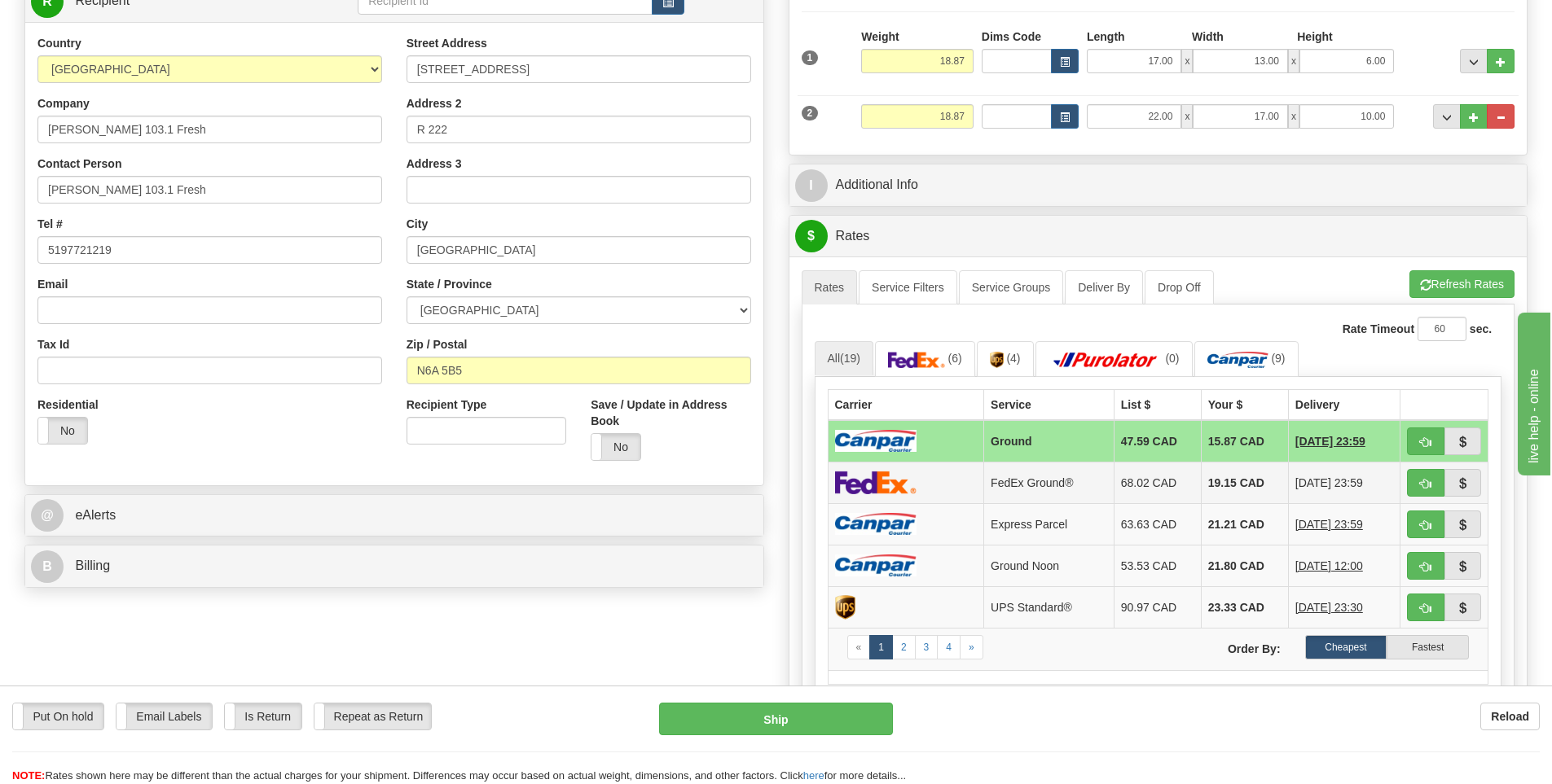
scroll to position [326, 0]
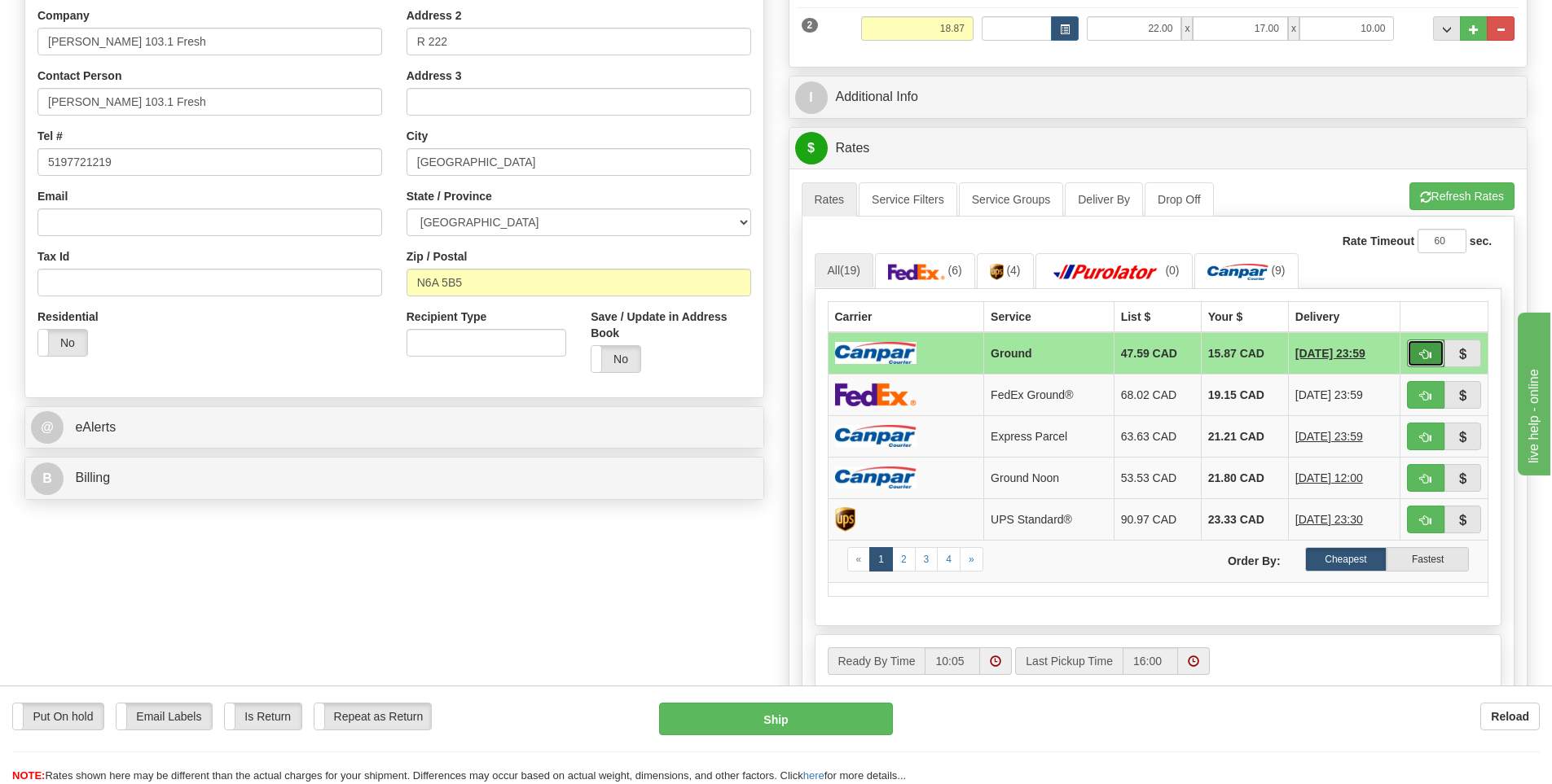
click at [1421, 355] on span "button" at bounding box center [1425, 355] width 11 height 11
type input "1"
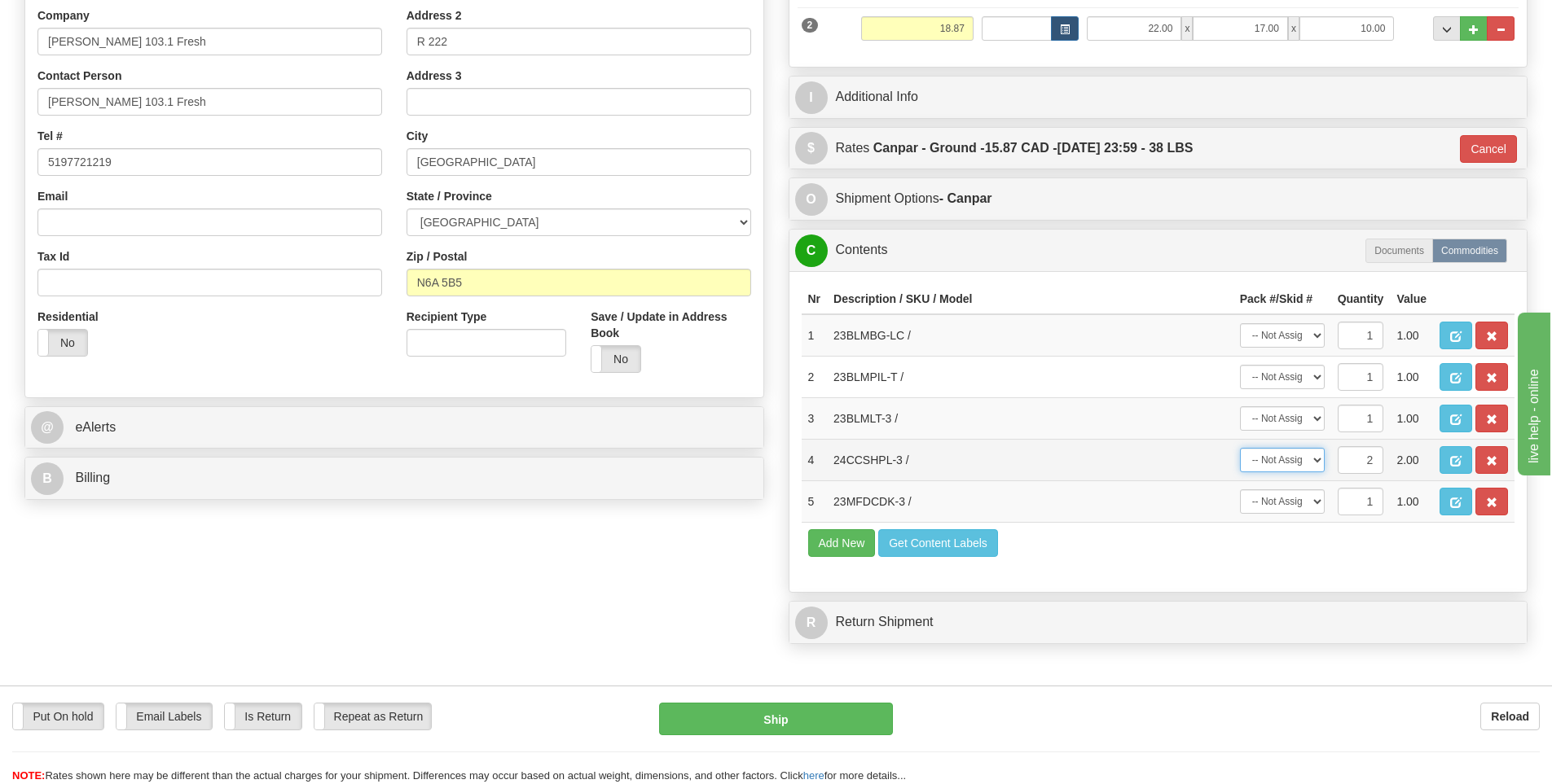
click at [1300, 458] on select "-- Not Assigned -- Package 1 Package 2 Split" at bounding box center [1282, 460] width 85 height 25
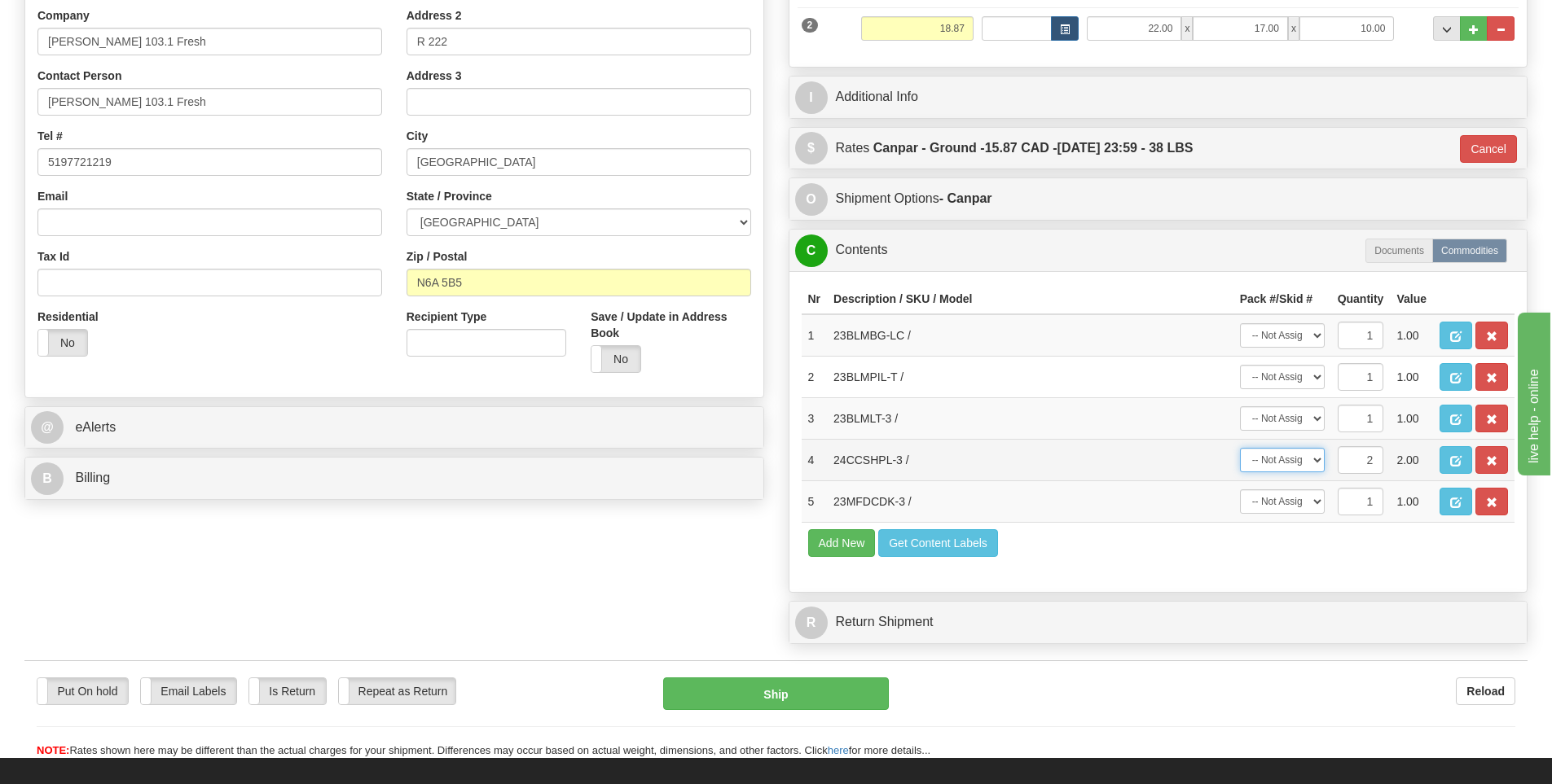
select select "1"
click at [1240, 447] on select "-- Not Assigned -- Package 1 Package 2 Split" at bounding box center [1282, 460] width 85 height 25
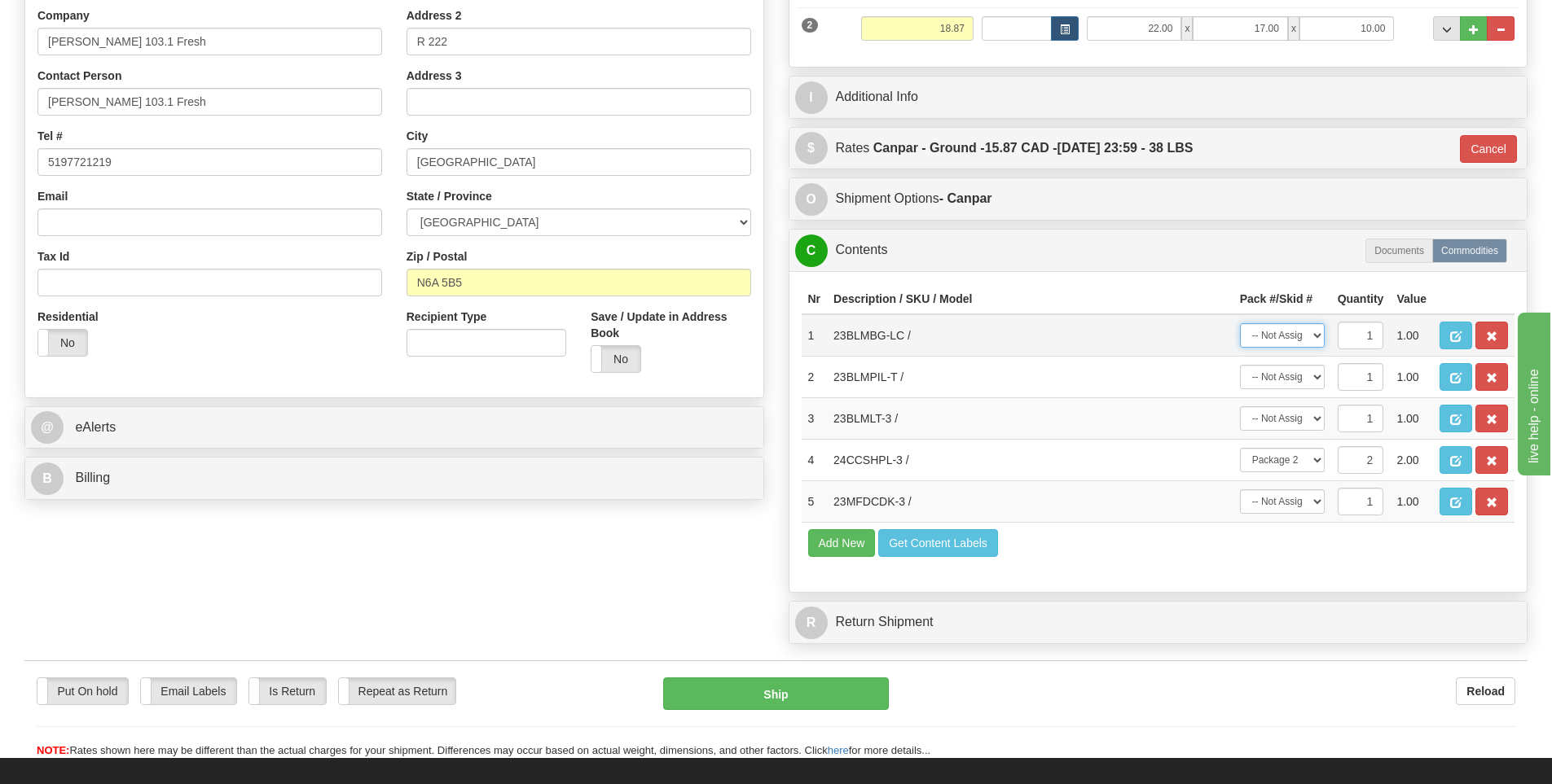
click at [1289, 340] on select "-- Not Assigned -- Package 1 Package 2" at bounding box center [1282, 336] width 85 height 25
select select "0"
click at [1240, 323] on select "-- Not Assigned -- Package 1 Package 2" at bounding box center [1282, 336] width 85 height 25
click at [1289, 373] on select "-- Not Assigned -- Package 1 Package 2" at bounding box center [1282, 377] width 85 height 25
select select "0"
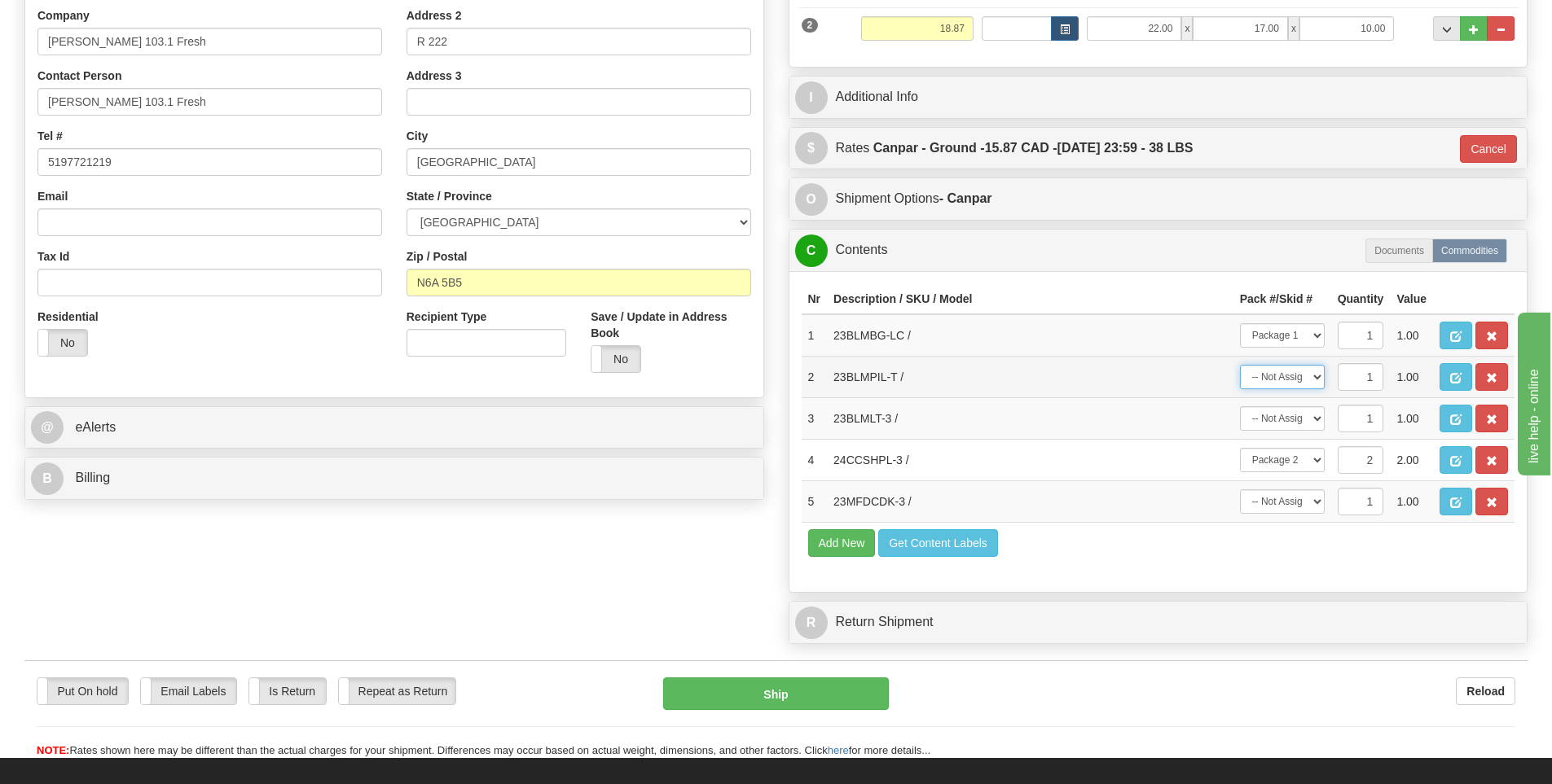
click at [1240, 365] on select "-- Not Assigned -- Package 1 Package 2" at bounding box center [1282, 377] width 85 height 25
click at [1293, 419] on select "-- Not Assigned -- Package 1 Package 2" at bounding box center [1282, 418] width 85 height 25
select select "0"
click at [1240, 406] on select "-- Not Assigned -- Package 1 Package 2" at bounding box center [1282, 418] width 85 height 25
click at [1296, 507] on select "-- Not Assigned -- Package 1 Package 2" at bounding box center [1282, 502] width 85 height 25
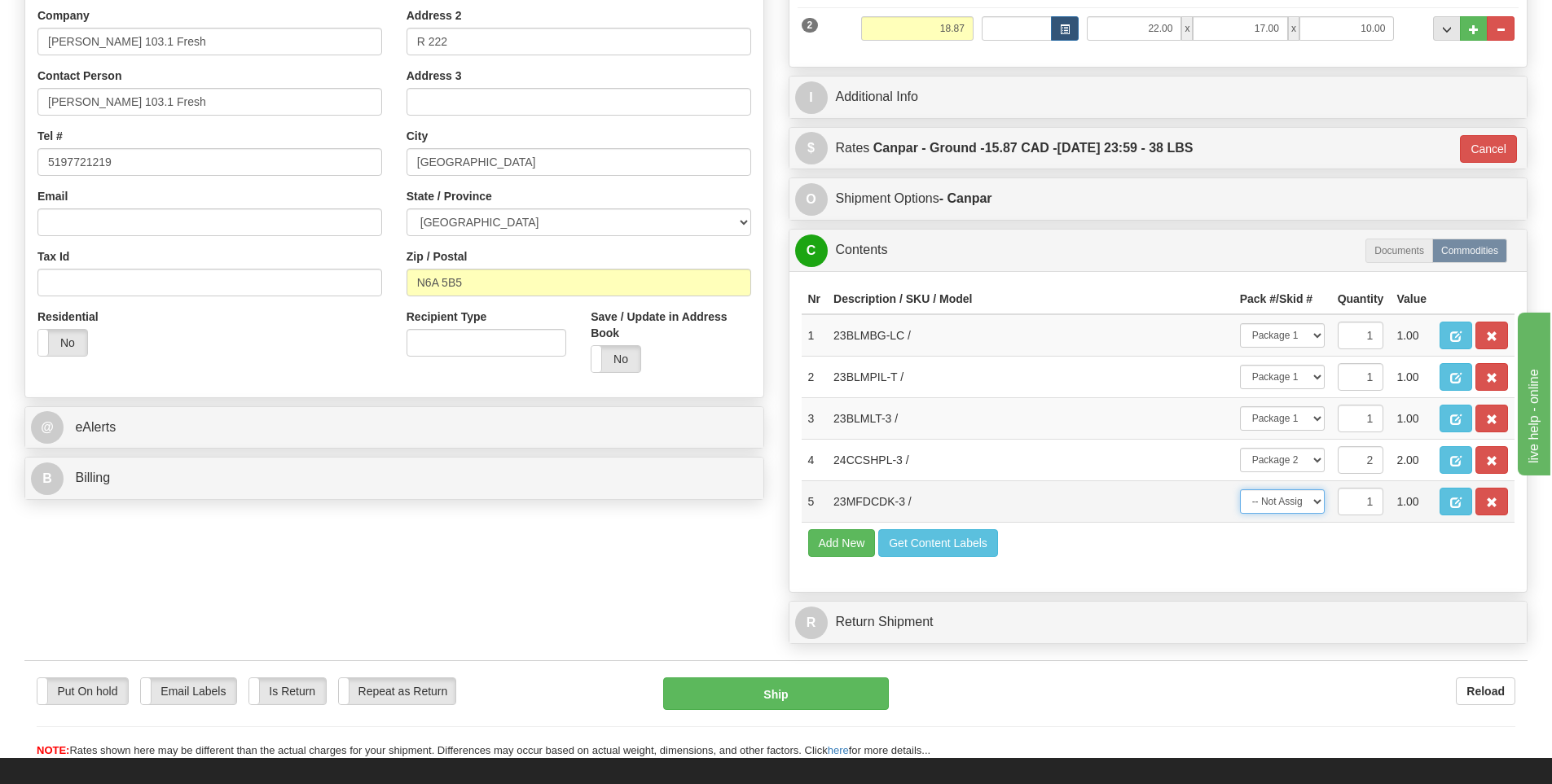
select select "0"
click at [1240, 490] on select "-- Not Assigned -- Package 1 Package 2" at bounding box center [1282, 502] width 85 height 25
click at [1232, 551] on td "Add New Get Content Labels" at bounding box center [1159, 543] width 714 height 41
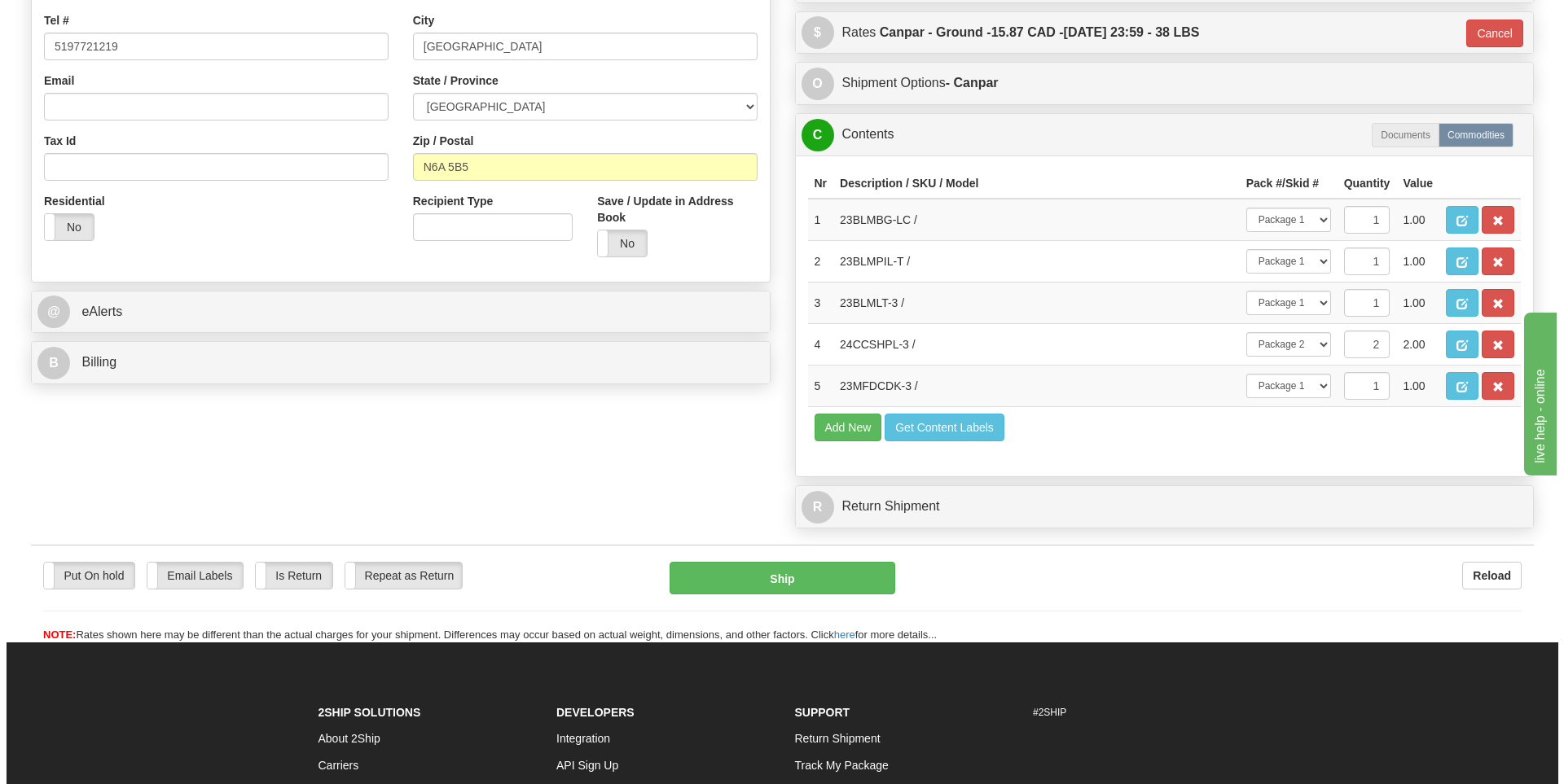
scroll to position [489, 0]
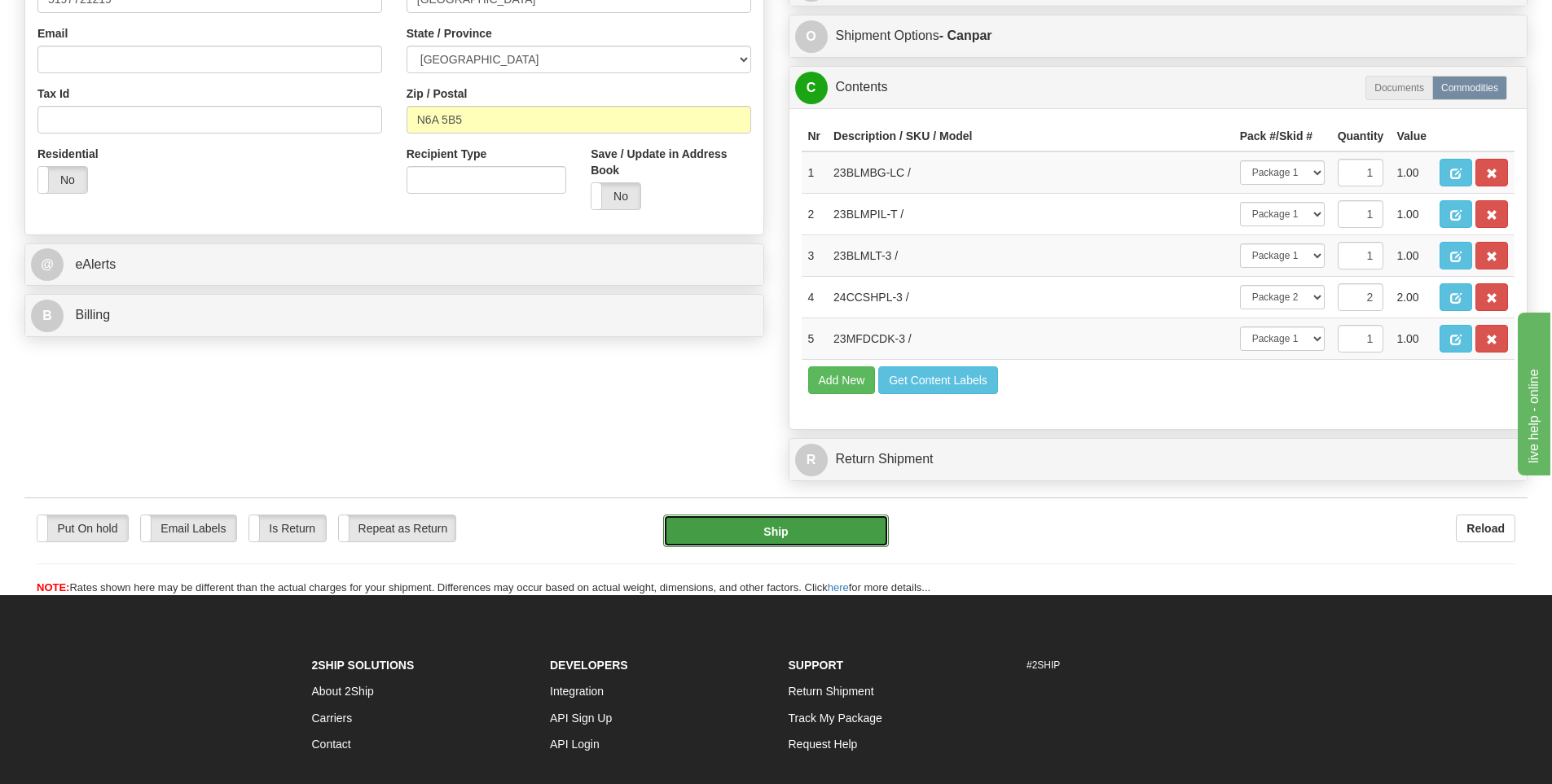
click at [800, 526] on button "Ship" at bounding box center [776, 530] width 226 height 33
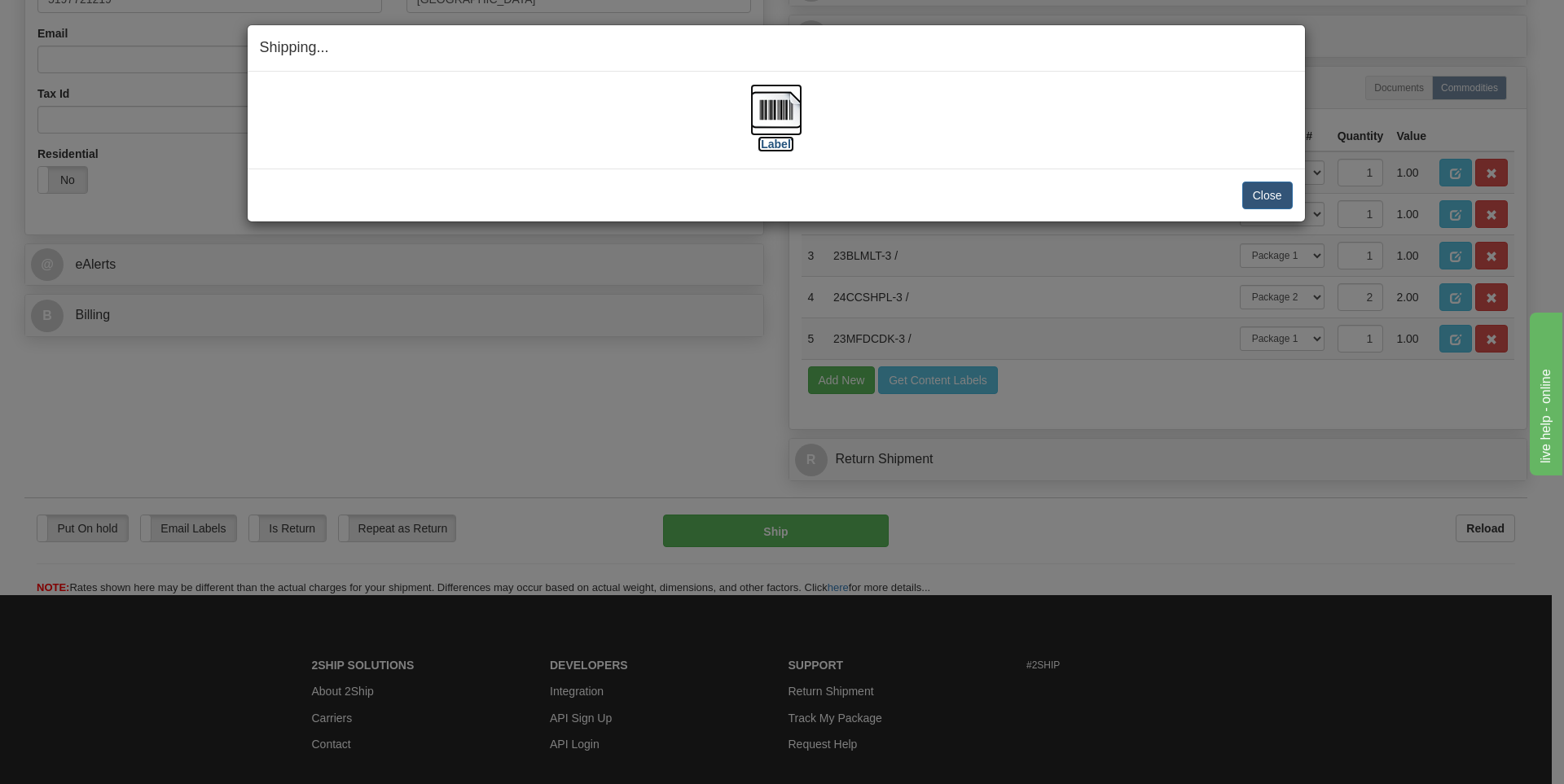
click at [761, 99] on img at bounding box center [775, 109] width 52 height 52
click at [1256, 193] on button "Close" at bounding box center [1267, 195] width 50 height 27
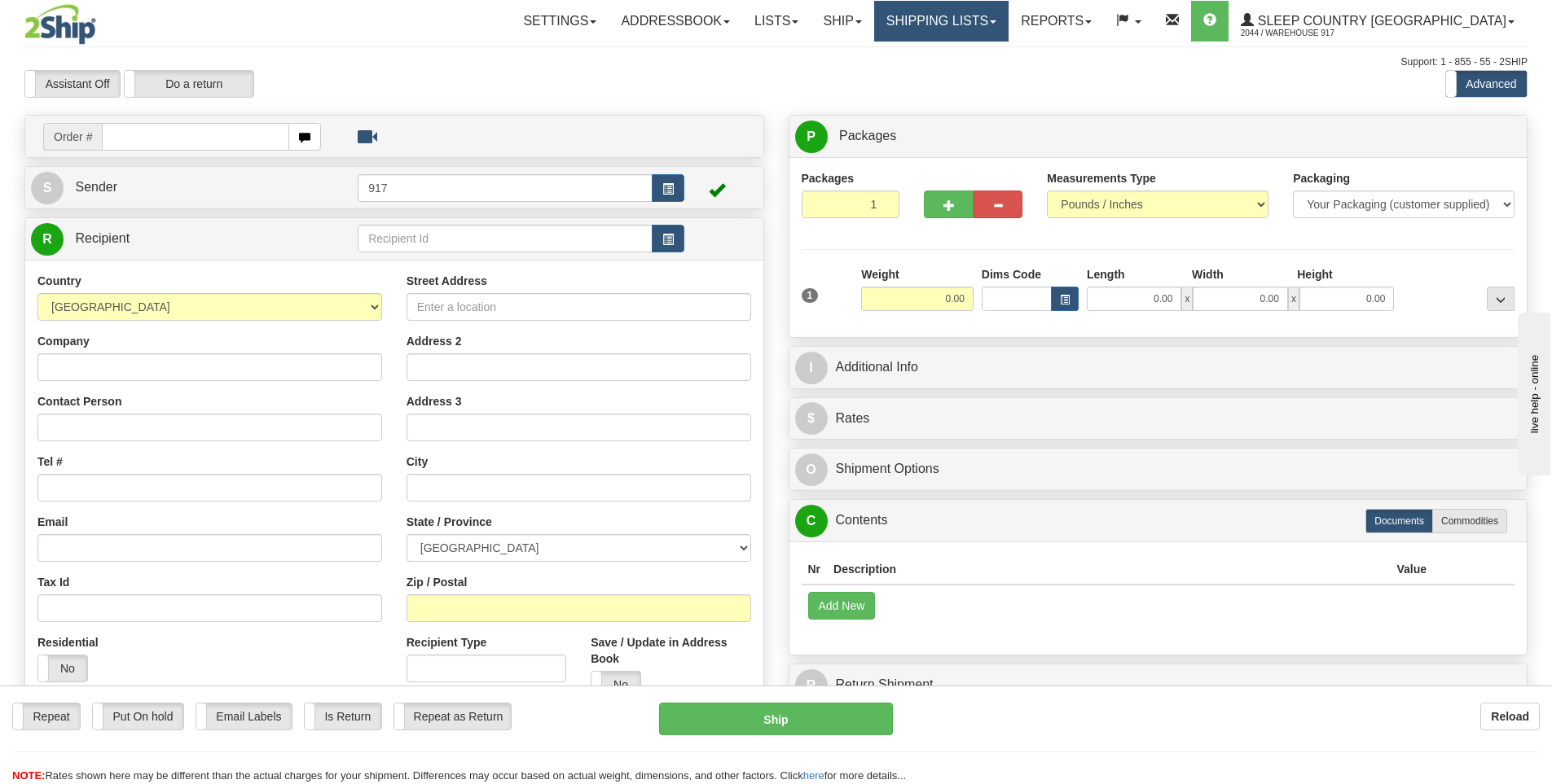
click at [998, 26] on link "Shipping lists" at bounding box center [941, 21] width 135 height 41
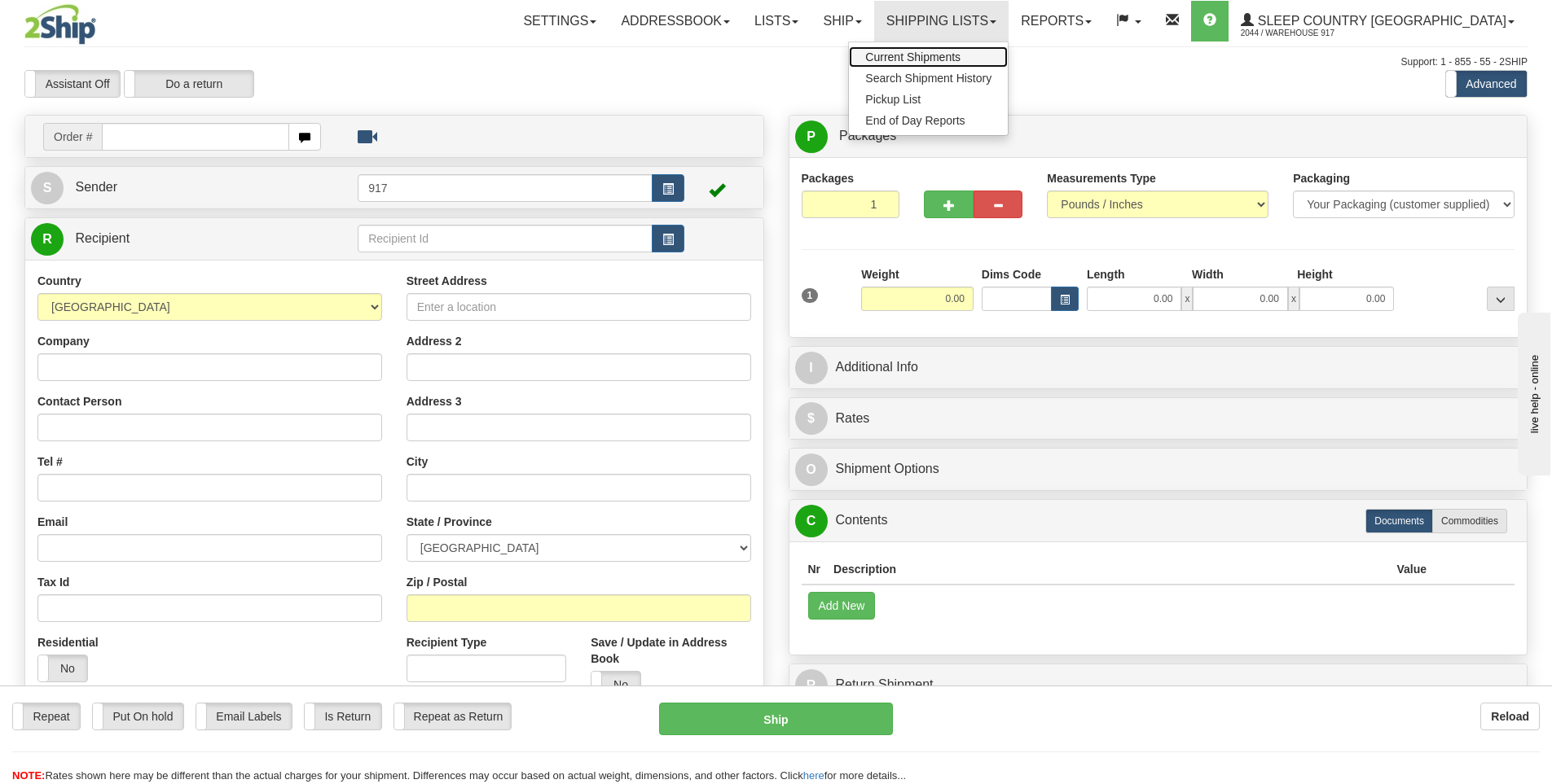
click at [961, 51] on span "Current Shipments" at bounding box center [913, 56] width 95 height 13
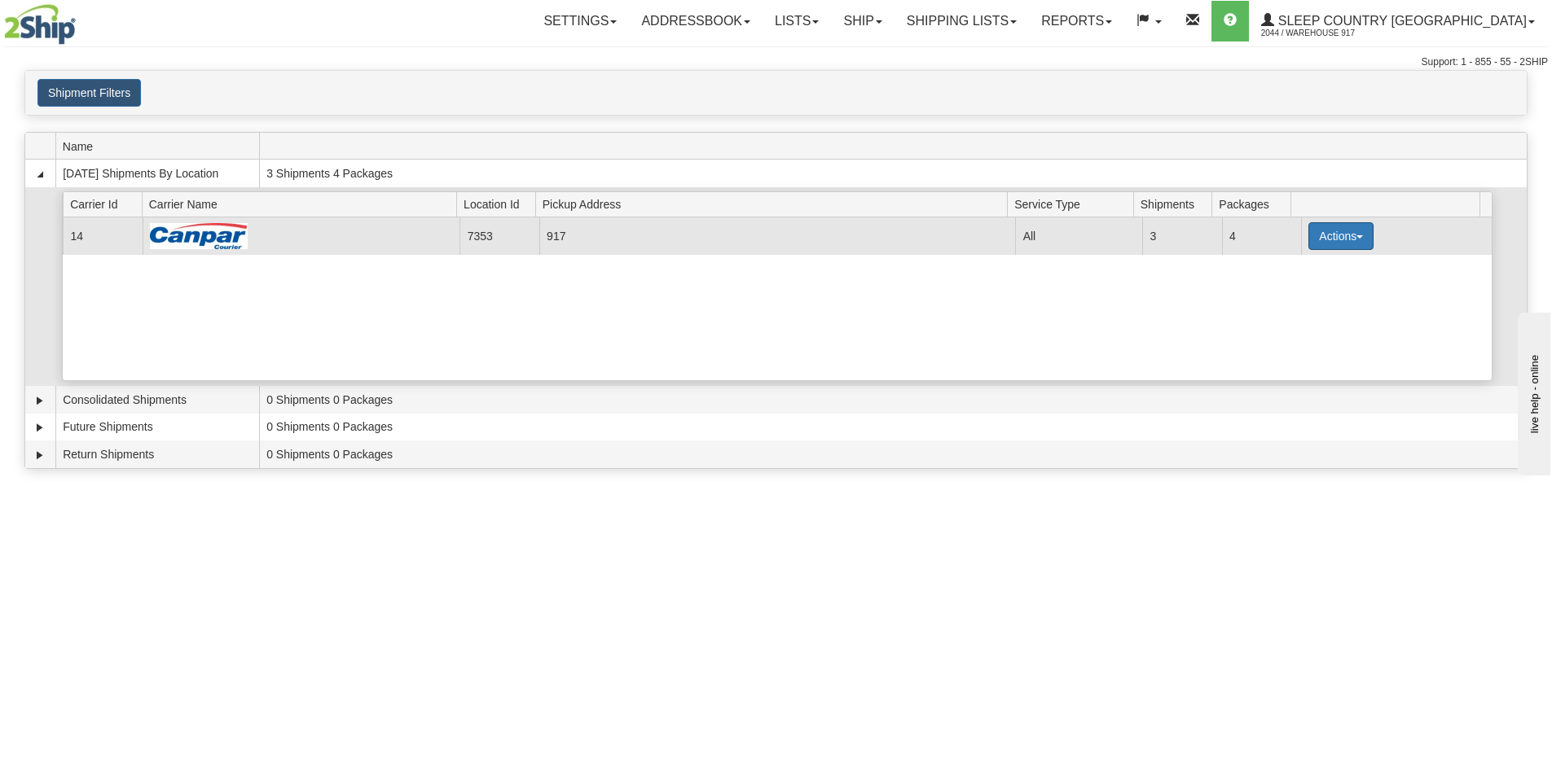
click at [1357, 240] on button "Actions" at bounding box center [1341, 235] width 65 height 27
click at [1321, 287] on link "Close" at bounding box center [1308, 288] width 130 height 21
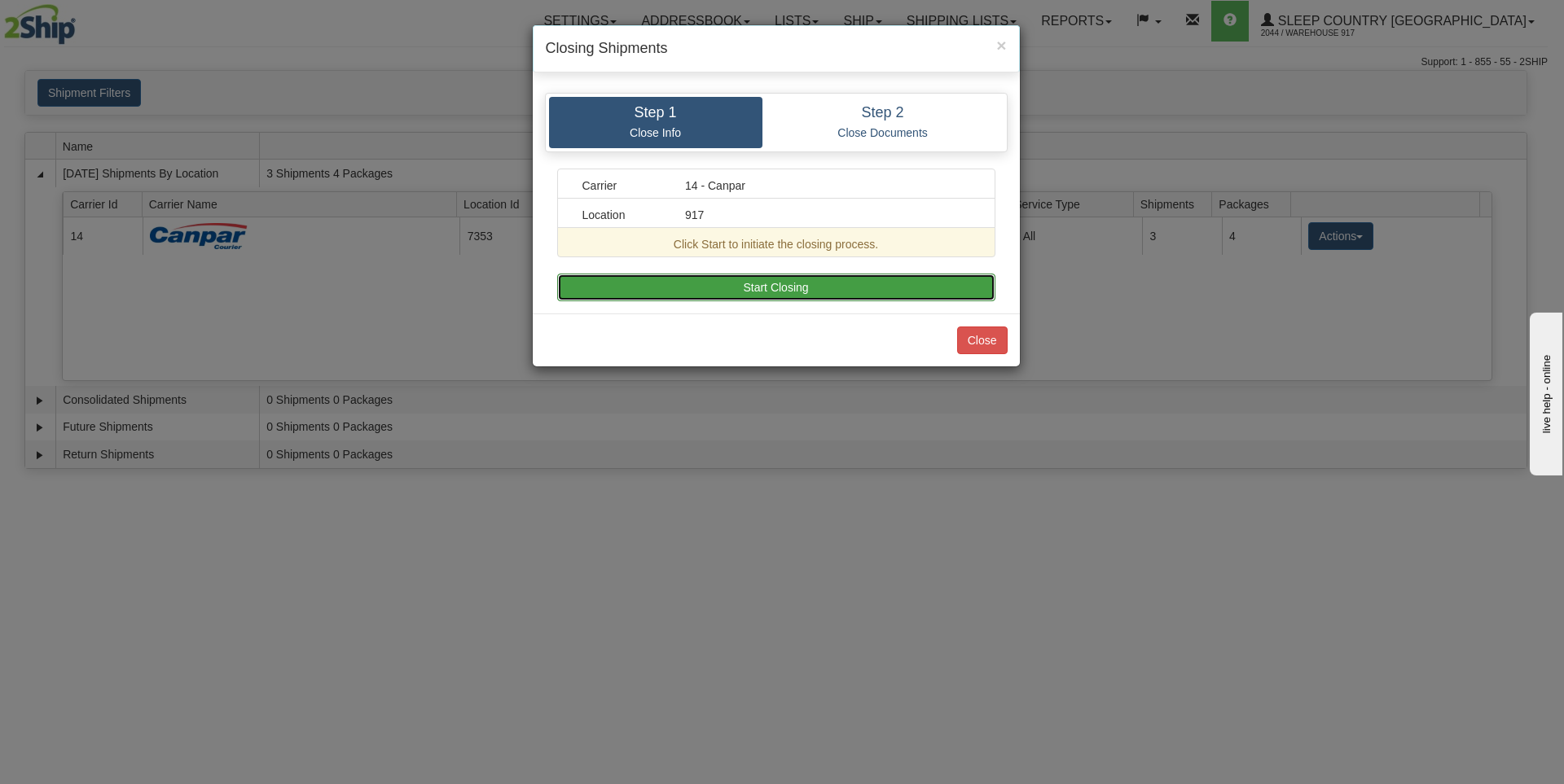
click at [807, 288] on button "Start Closing" at bounding box center [775, 287] width 438 height 27
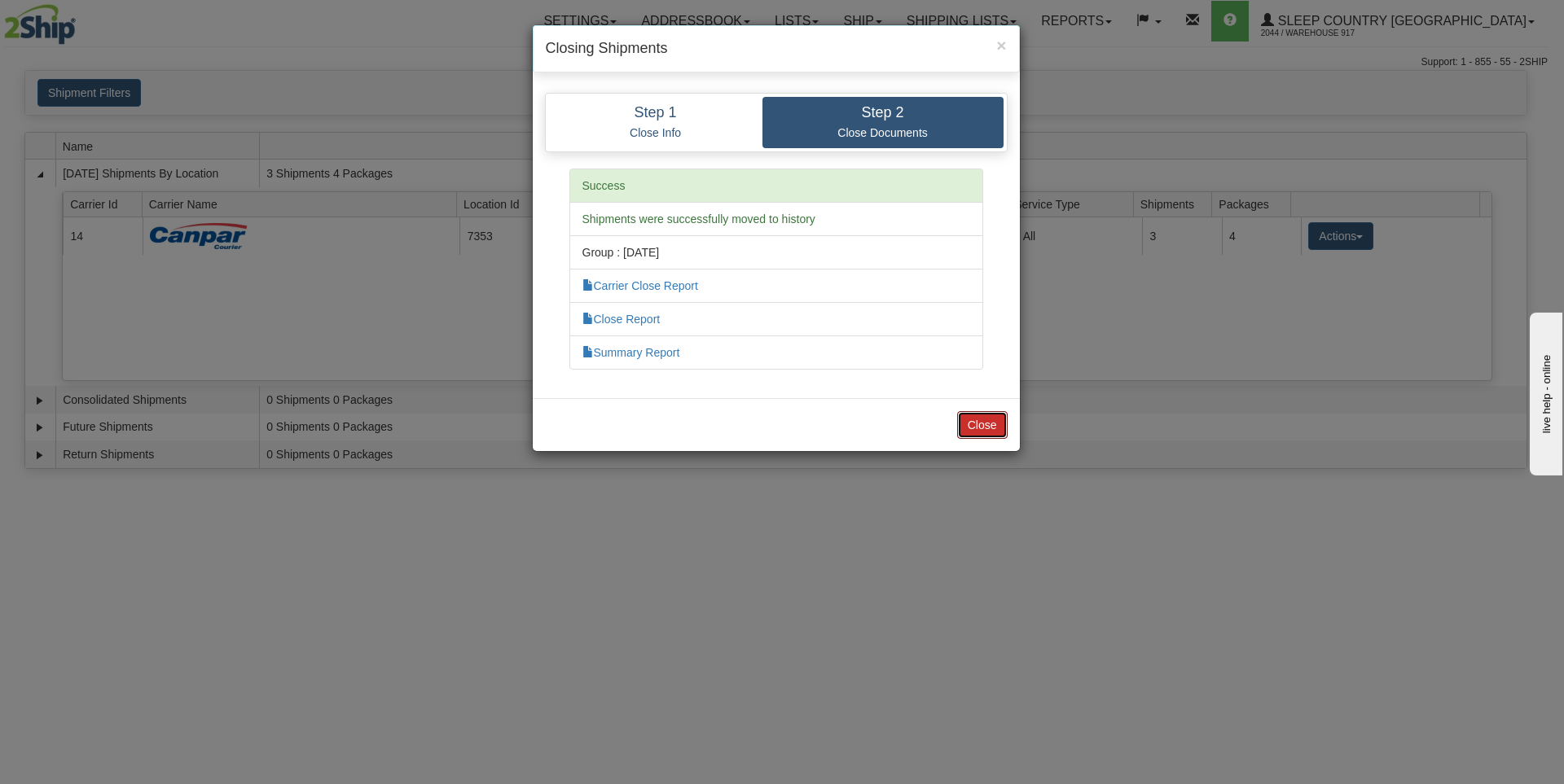
click at [983, 430] on button "Close" at bounding box center [982, 425] width 50 height 27
